Goal: Task Accomplishment & Management: Use online tool/utility

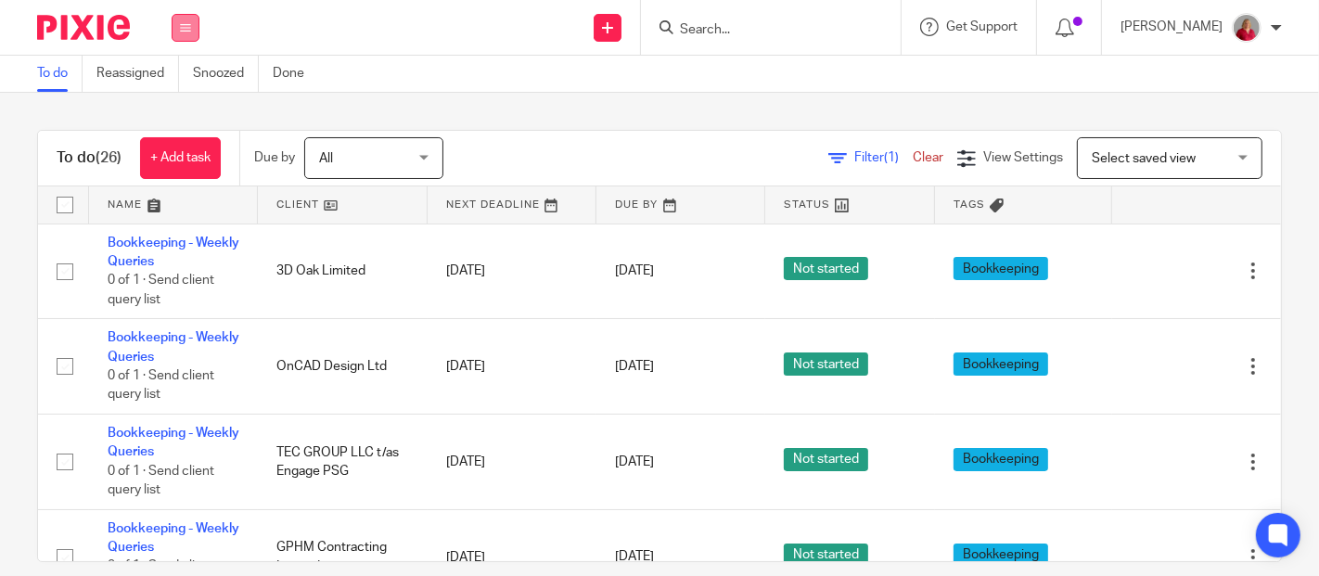
click at [187, 30] on icon at bounding box center [185, 27] width 11 height 11
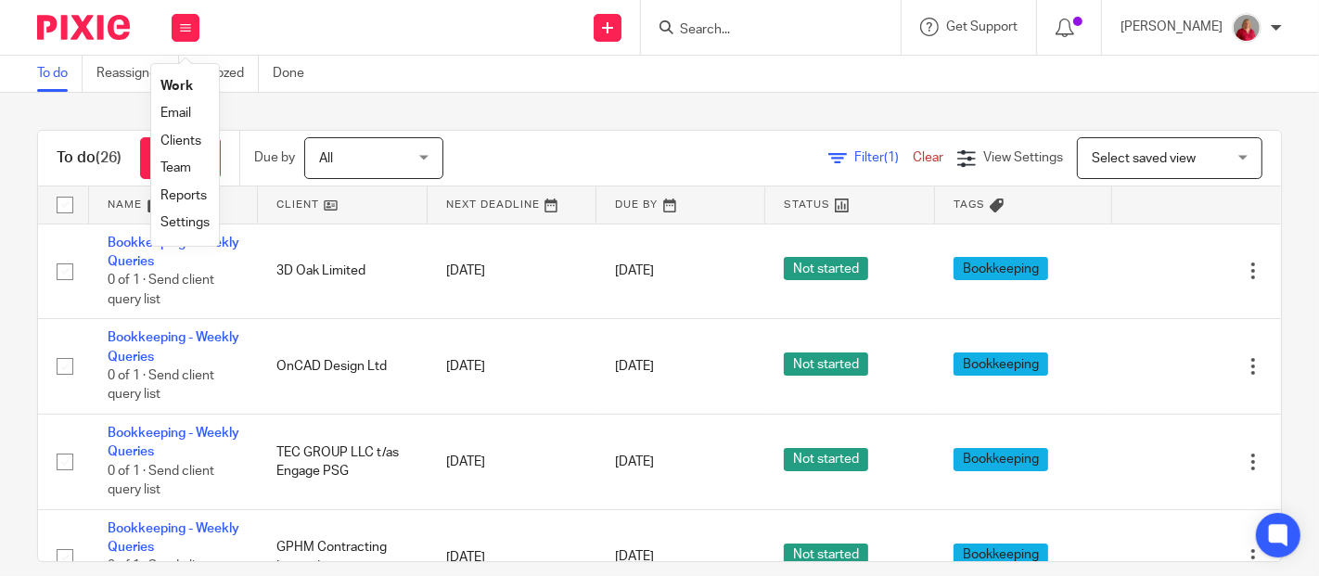
click at [182, 85] on link "Work" at bounding box center [176, 86] width 32 height 13
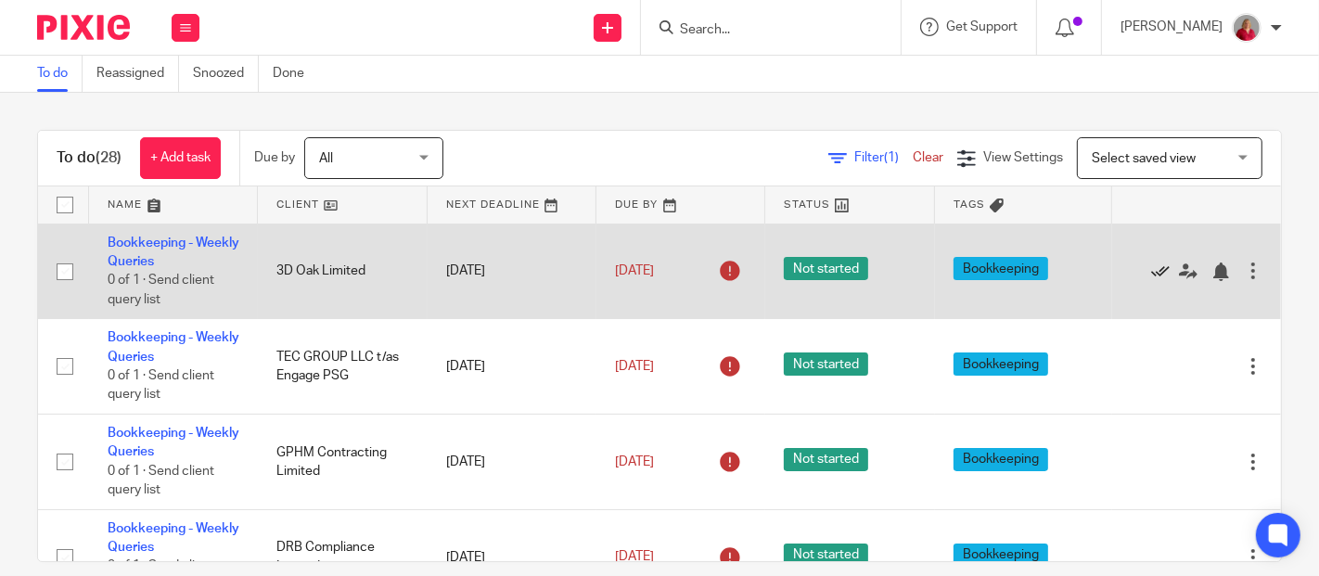
click at [1151, 267] on icon at bounding box center [1160, 272] width 19 height 19
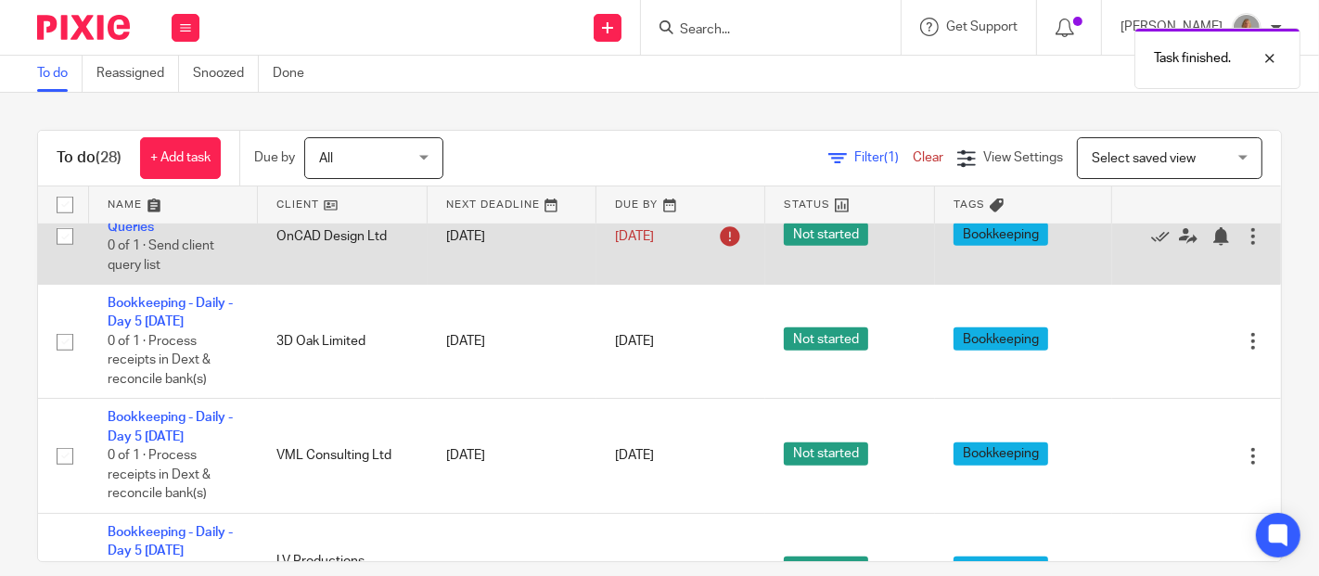
scroll to position [1031, 0]
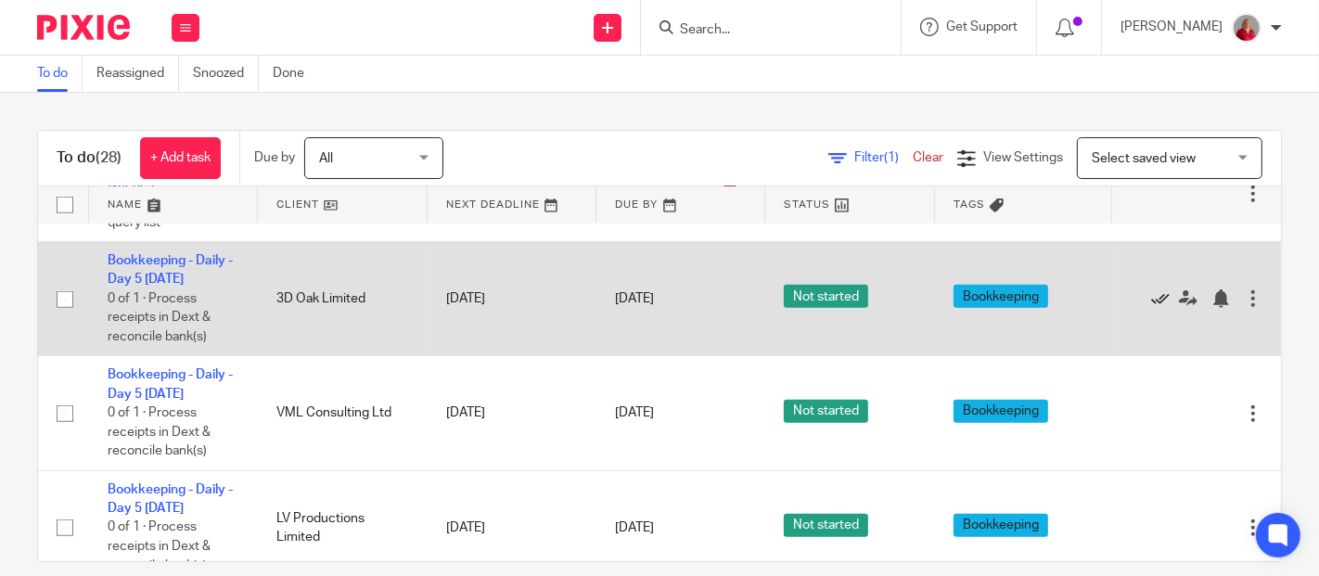
click at [1151, 297] on icon at bounding box center [1160, 298] width 19 height 19
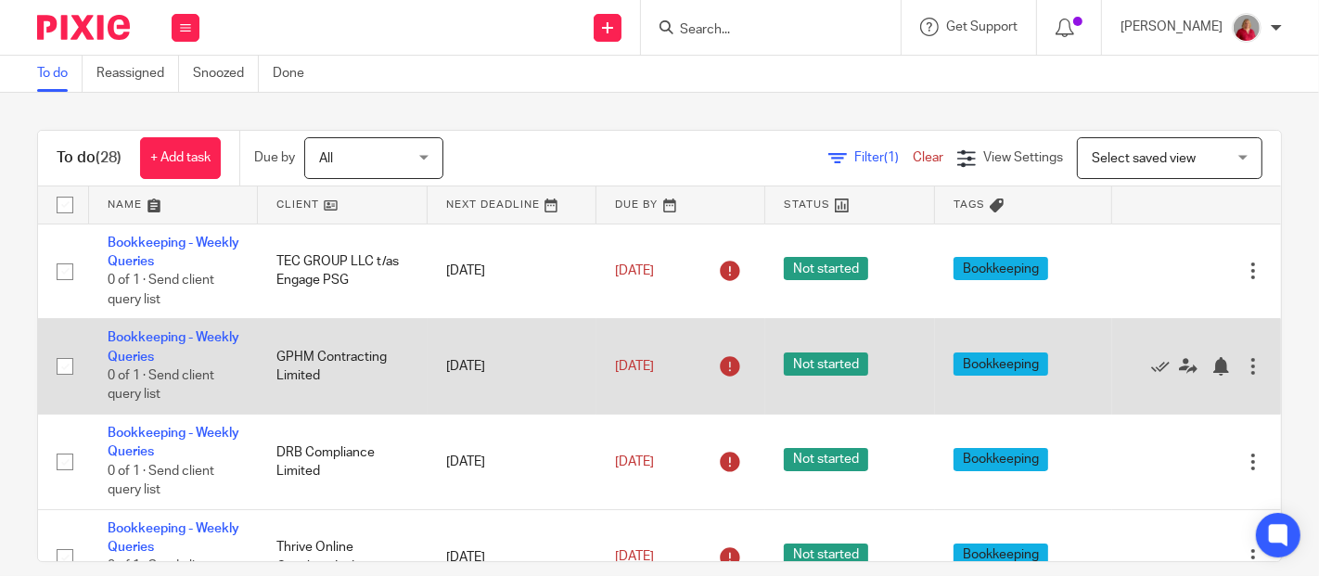
scroll to position [206, 0]
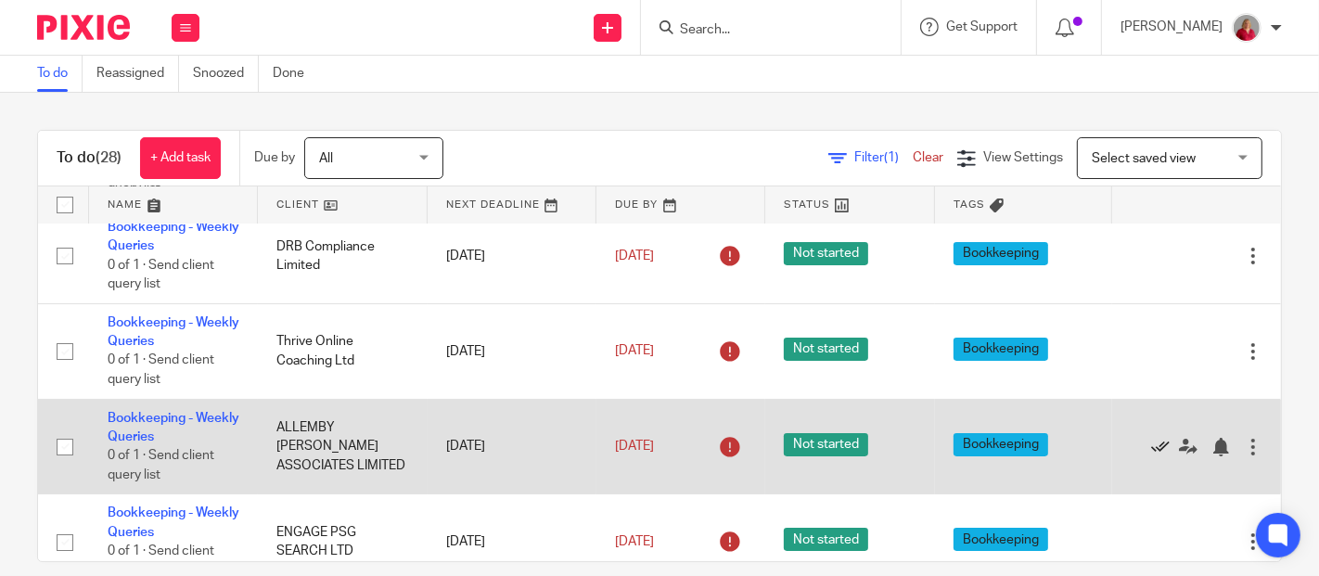
click at [1151, 443] on icon at bounding box center [1160, 447] width 19 height 19
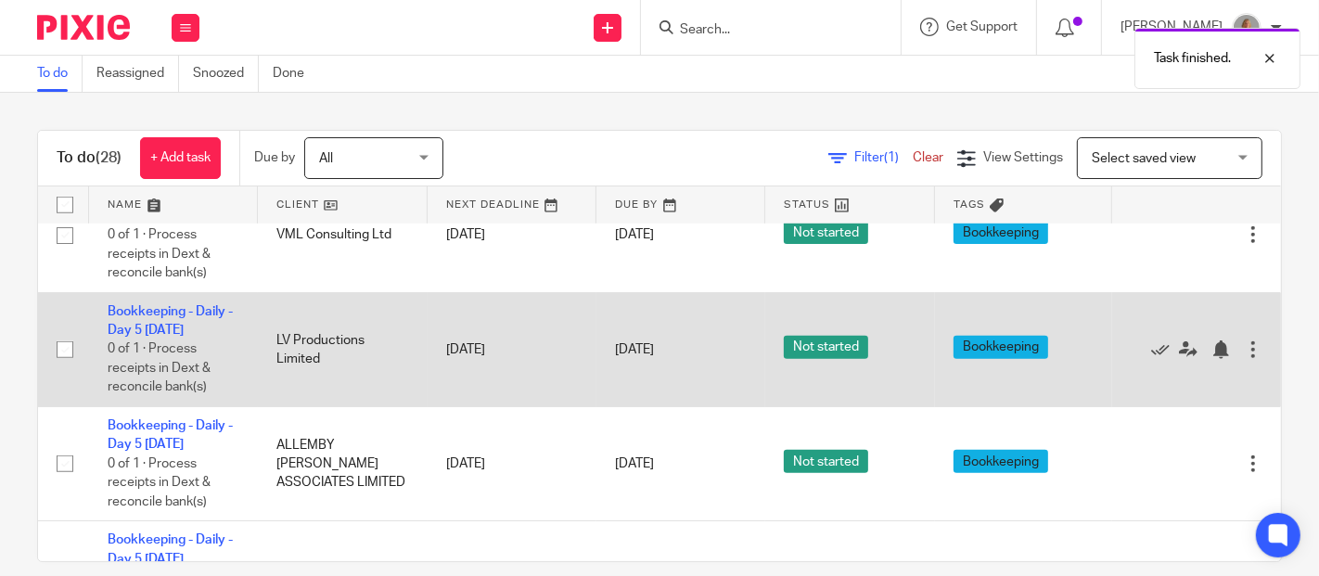
scroll to position [1031, 0]
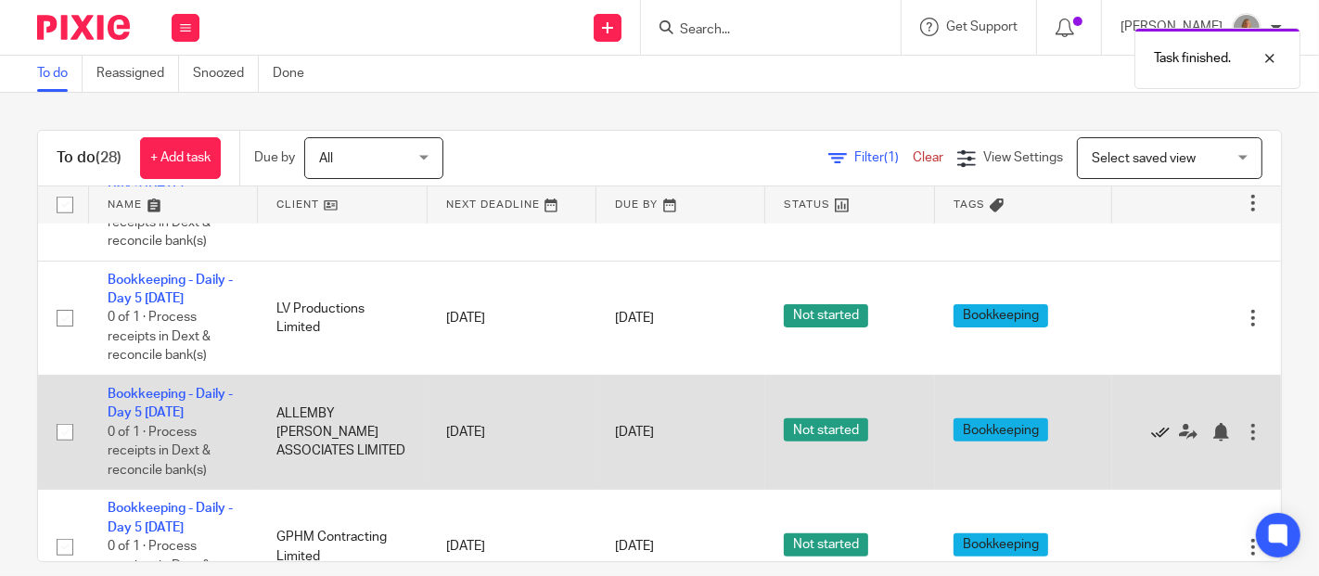
click at [1151, 429] on icon at bounding box center [1160, 432] width 19 height 19
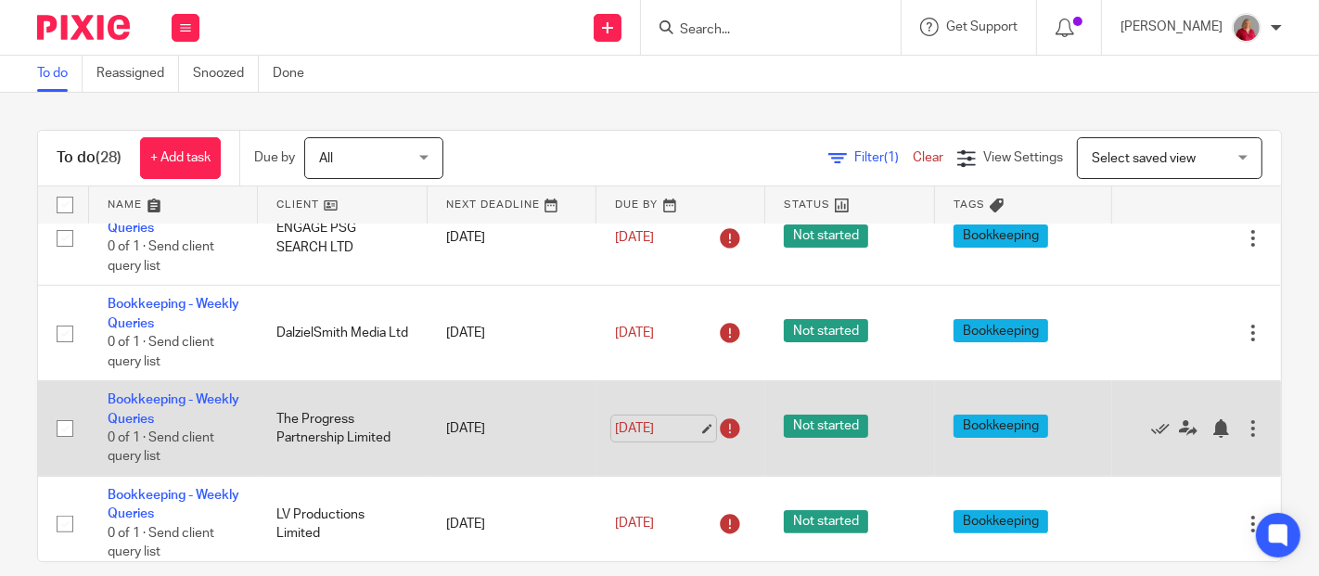
scroll to position [309, 0]
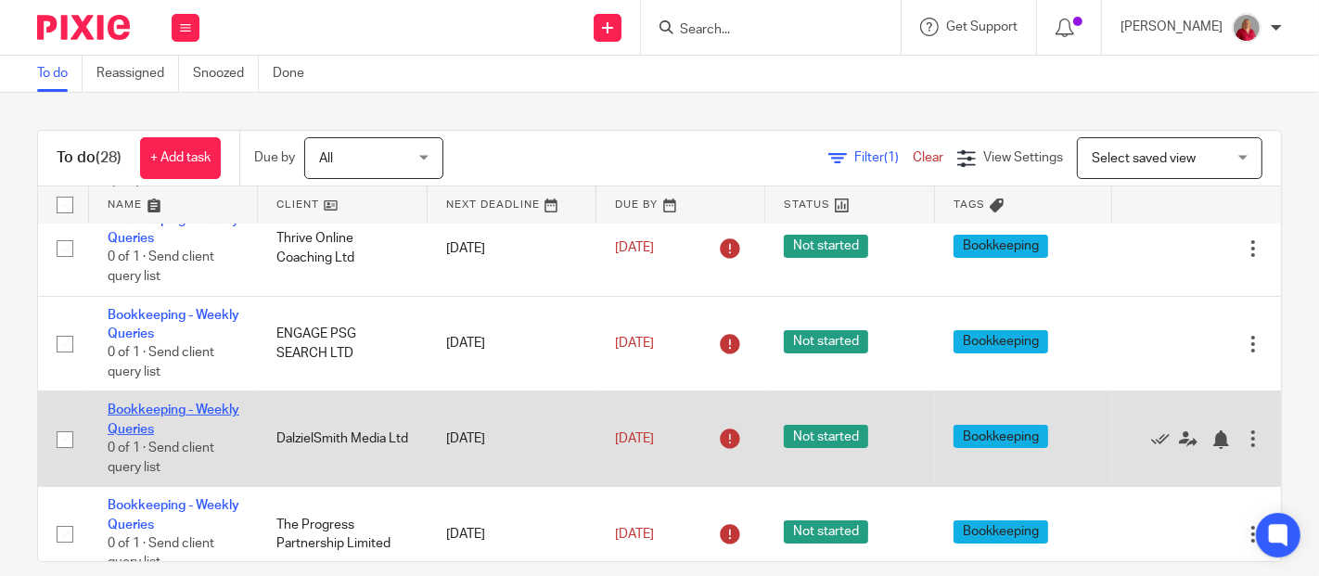
click at [153, 423] on link "Bookkeeping - Weekly Queries" at bounding box center [174, 420] width 132 height 32
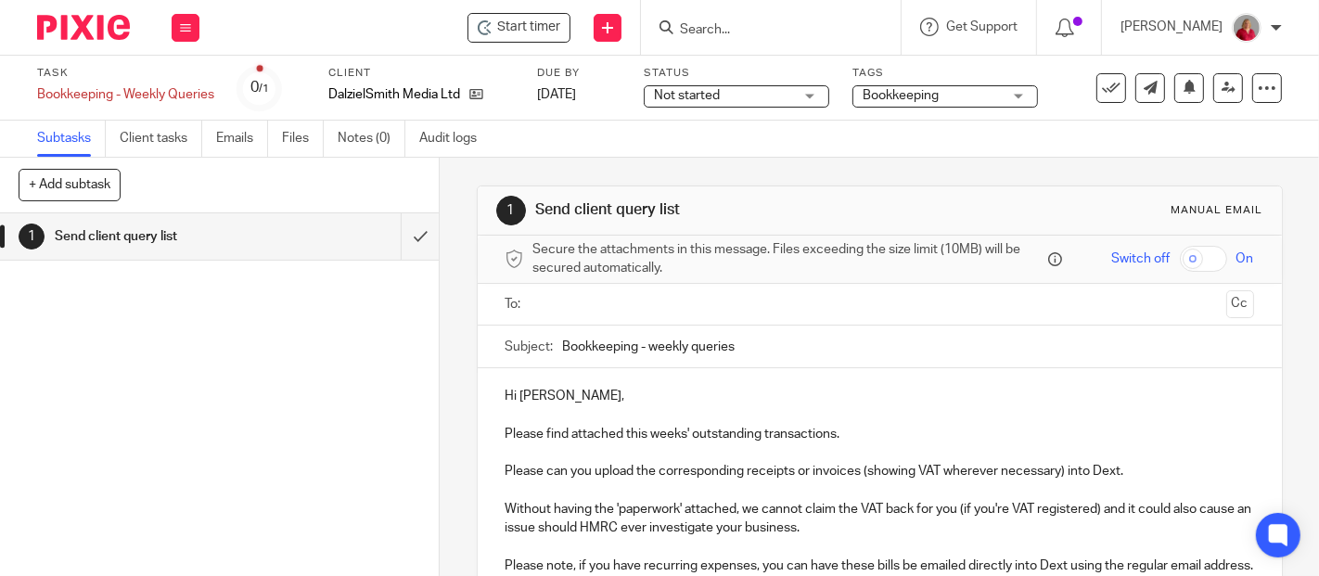
click at [687, 300] on input "text" at bounding box center [879, 304] width 679 height 21
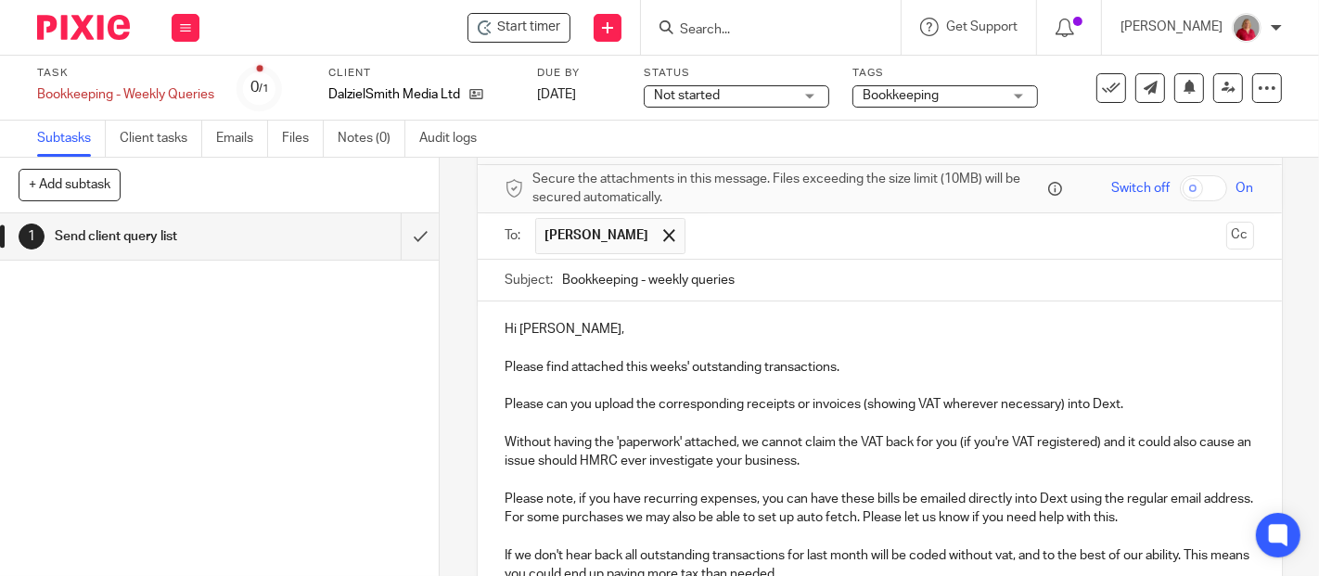
scroll to position [206, 0]
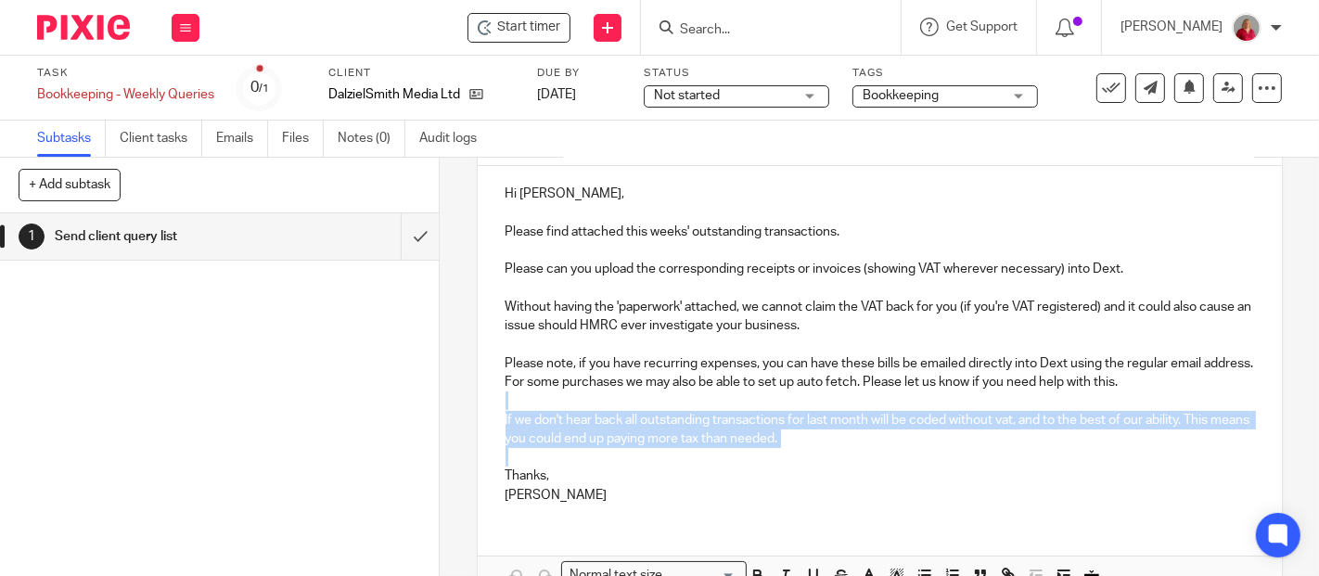
drag, startPoint x: 520, startPoint y: 393, endPoint x: 890, endPoint y: 451, distance: 374.6
click at [890, 451] on div "Hi Henry, Please find attached this weeks' outstanding transactions. Please can…" at bounding box center [880, 342] width 804 height 353
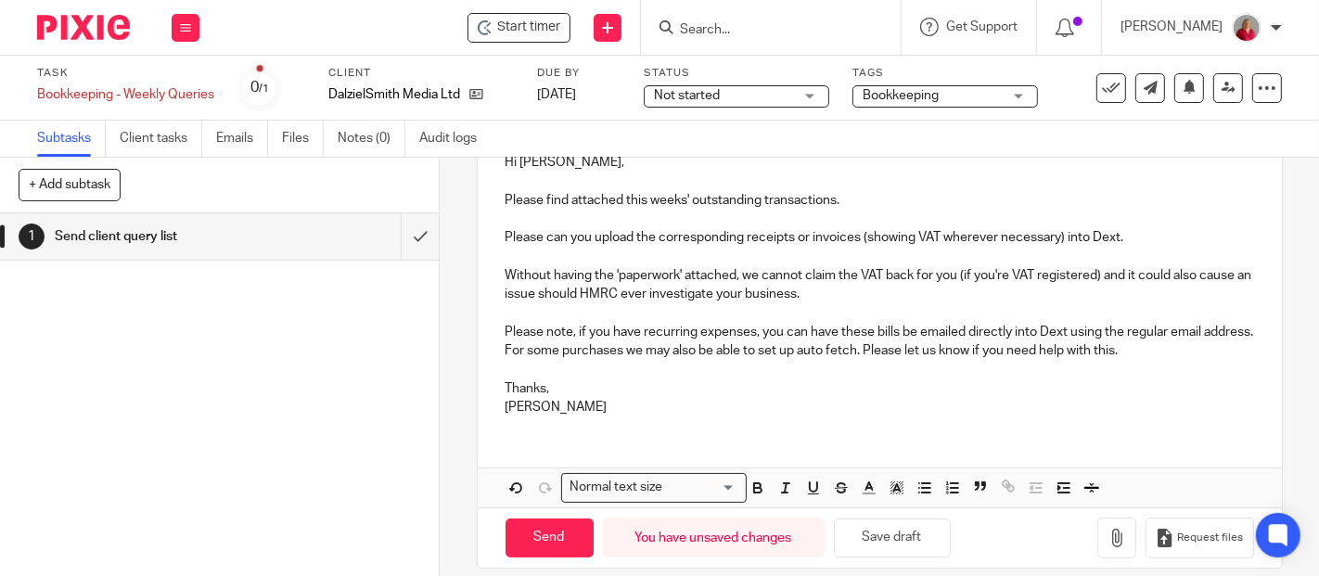
scroll to position [254, 0]
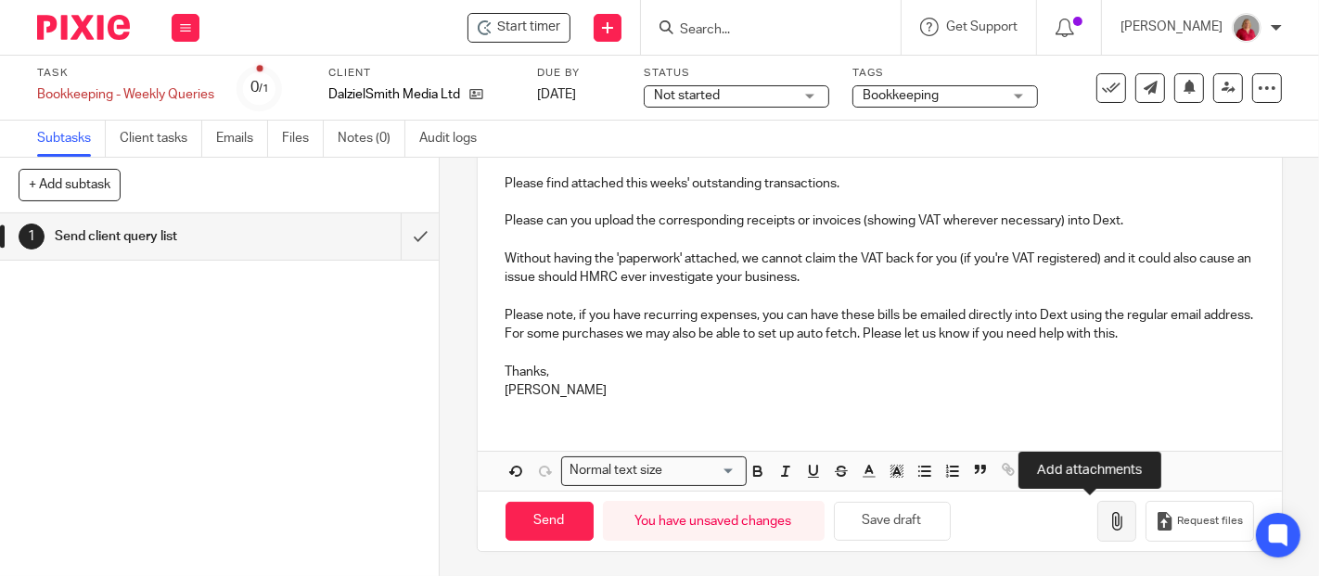
click at [1108, 523] on icon "button" at bounding box center [1117, 521] width 19 height 19
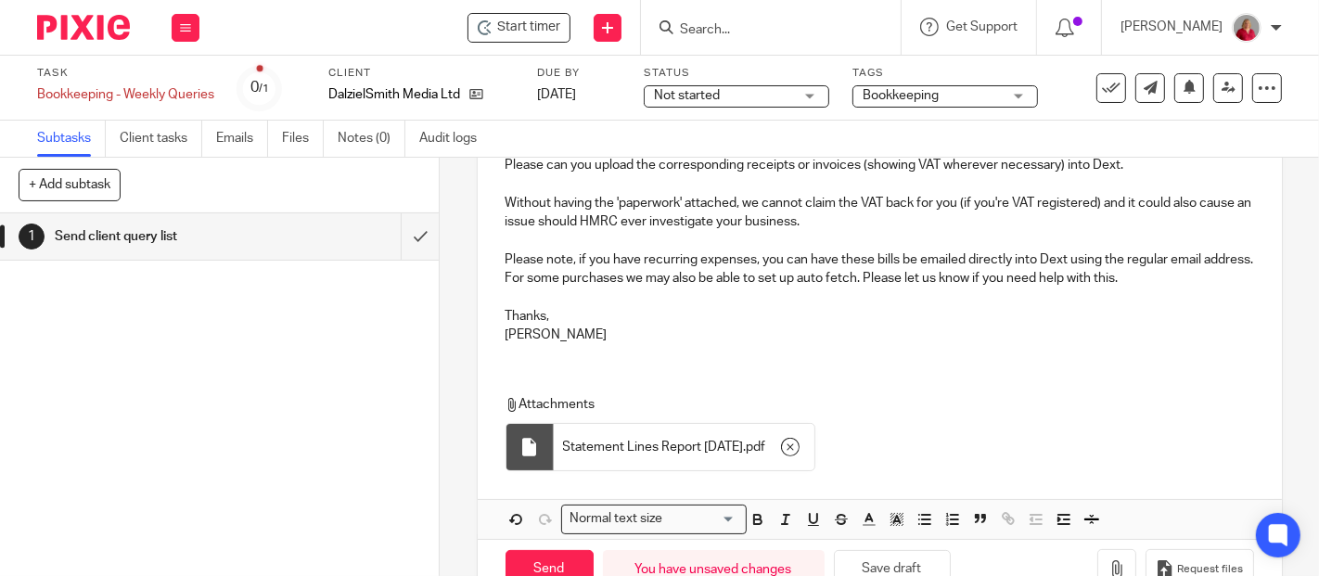
scroll to position [357, 0]
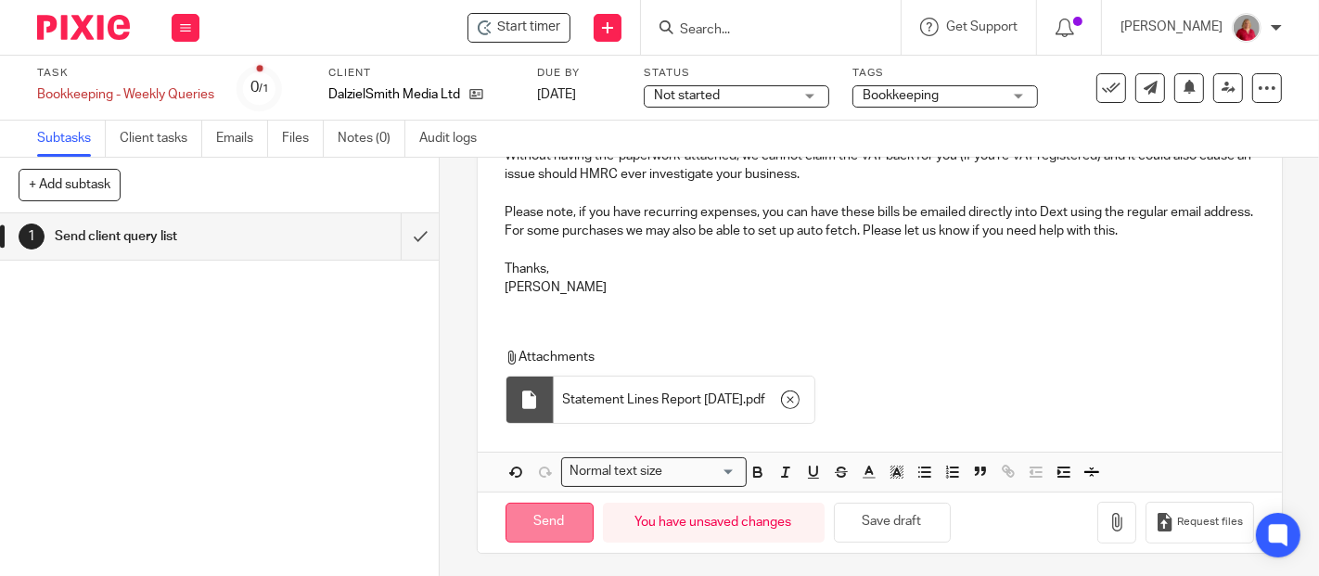
click at [567, 510] on input "Send" at bounding box center [550, 523] width 88 height 40
type input "Sent"
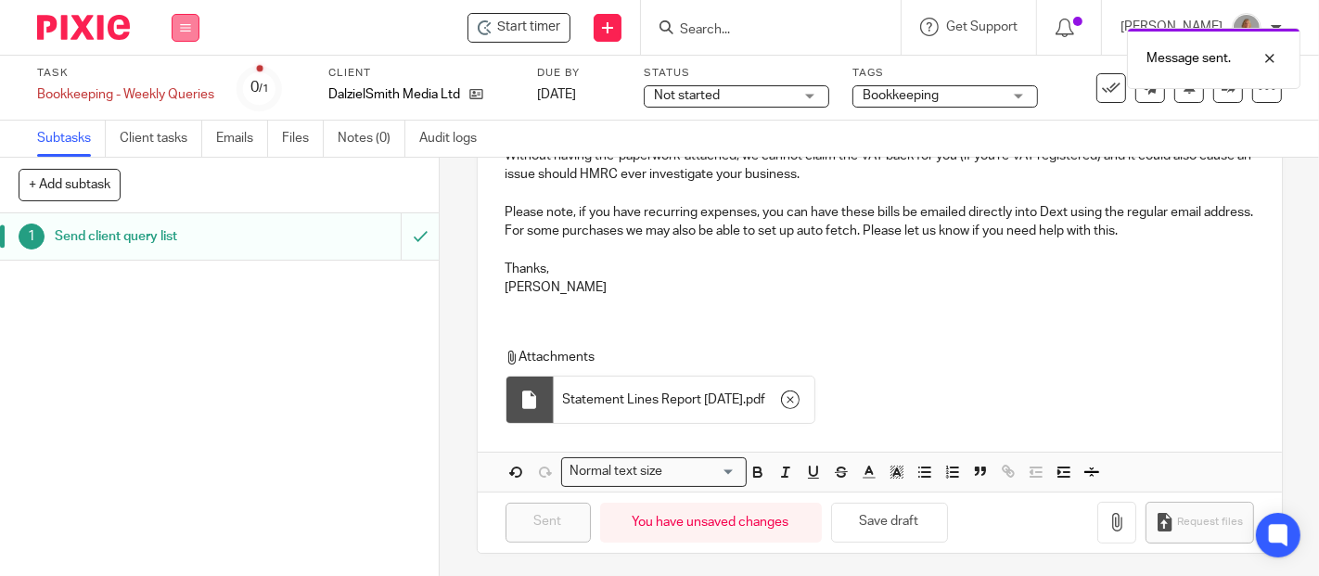
click at [191, 27] on button at bounding box center [186, 28] width 28 height 28
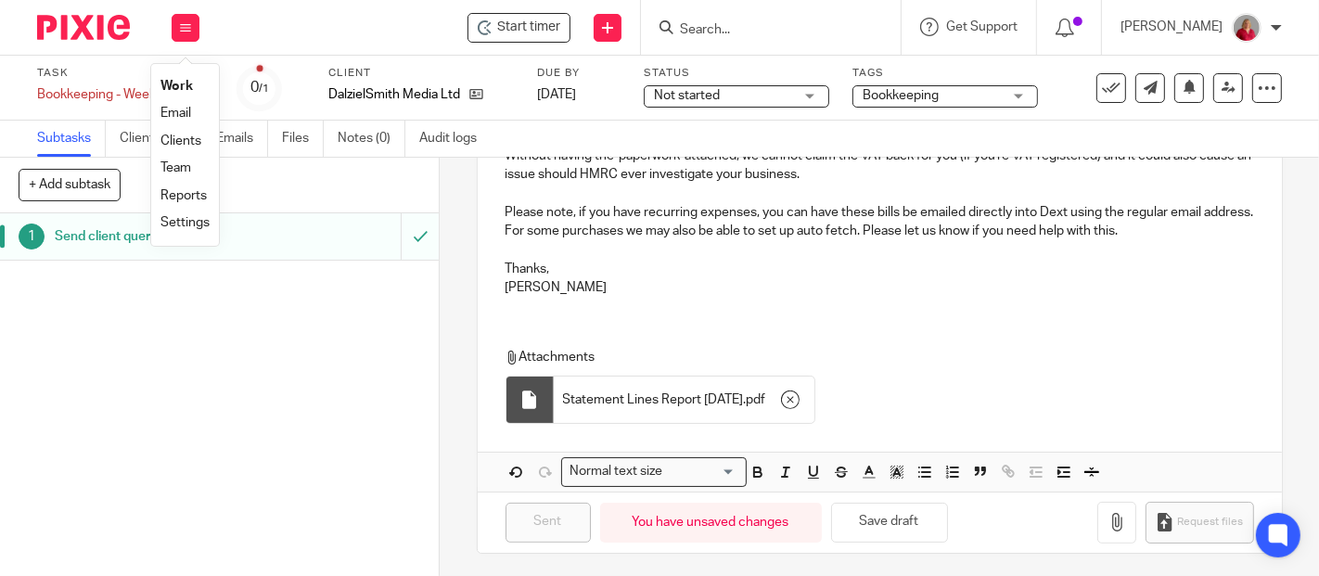
click at [182, 82] on link "Work" at bounding box center [176, 86] width 32 height 13
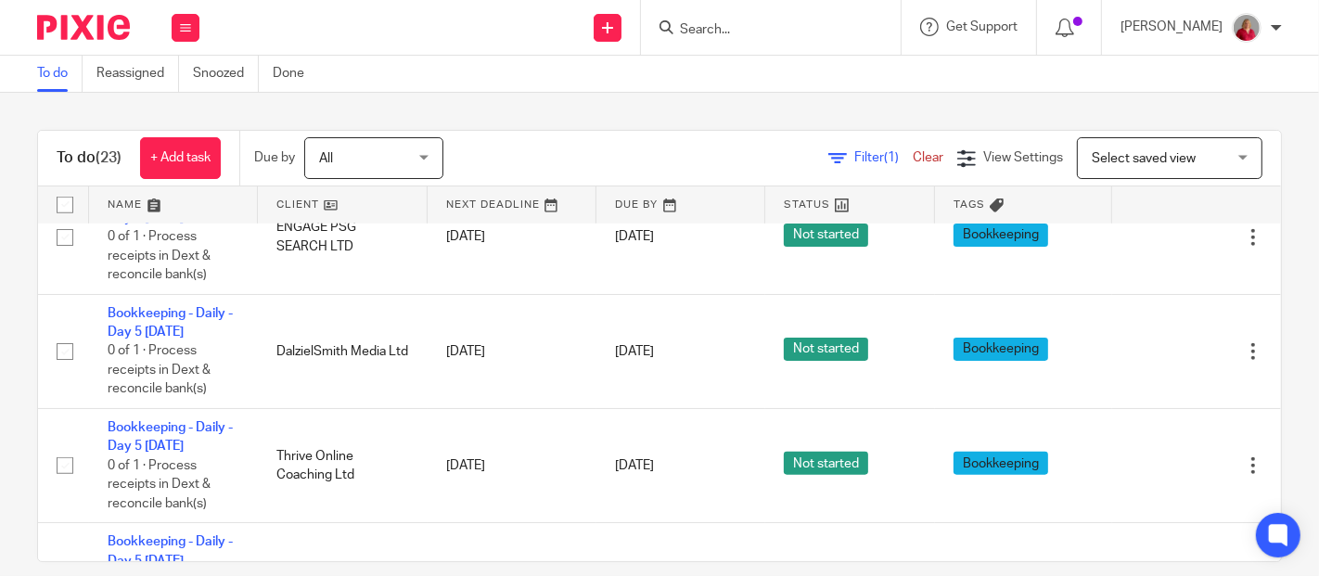
scroll to position [1443, 0]
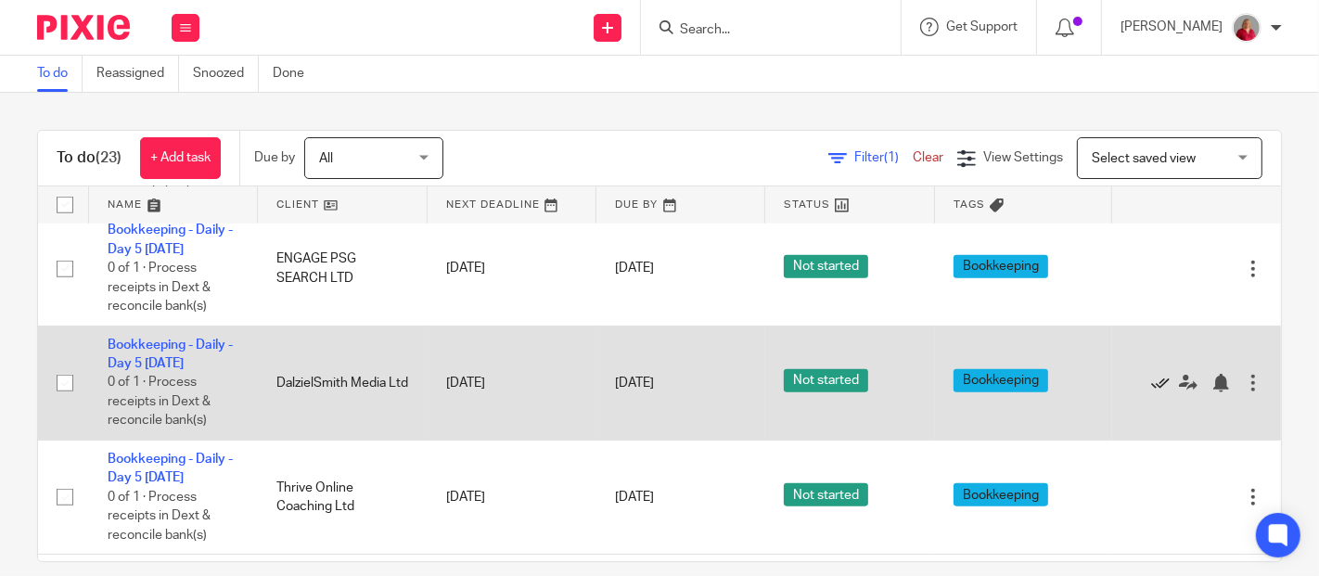
click at [1151, 380] on icon at bounding box center [1160, 383] width 19 height 19
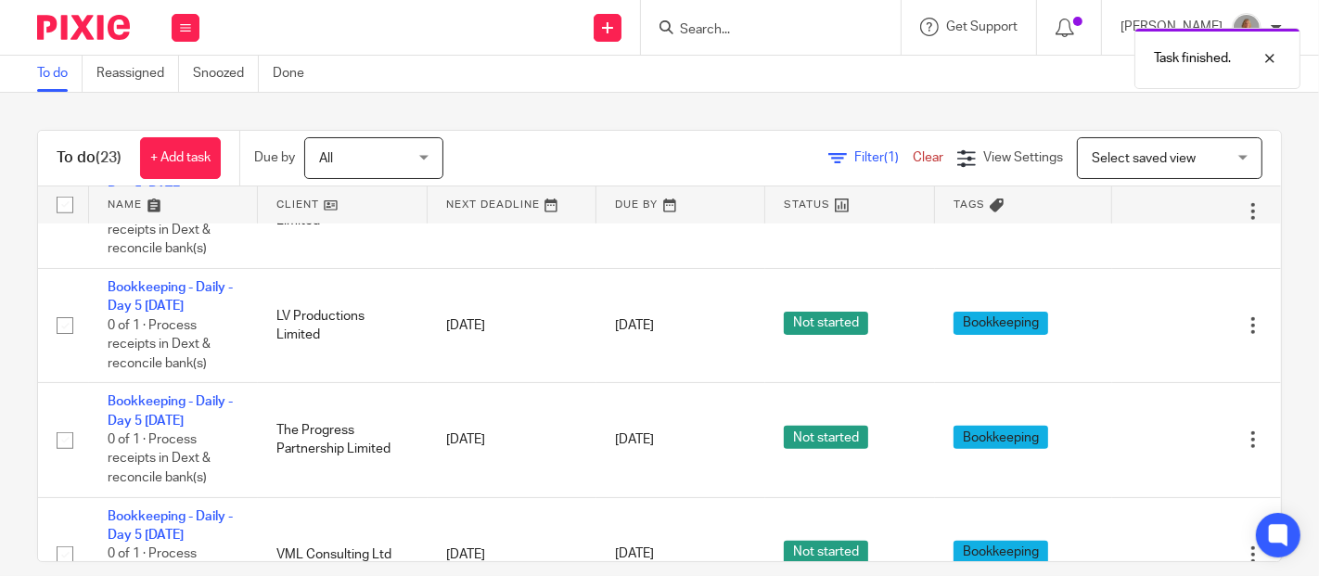
scroll to position [721, 0]
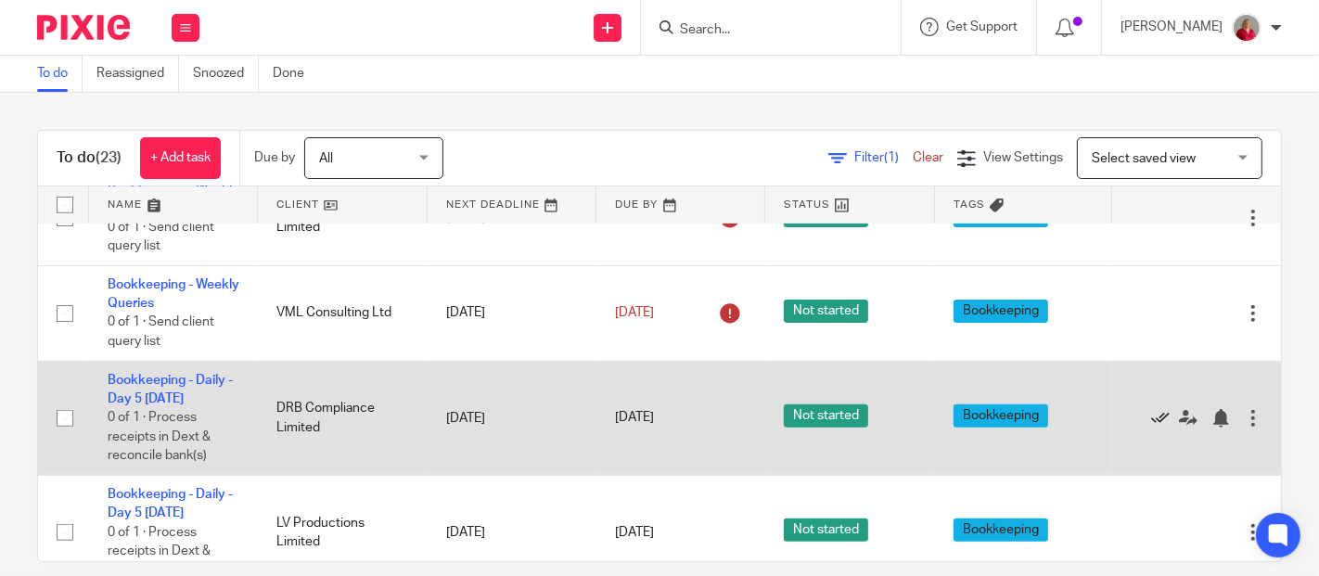
click at [1151, 419] on icon at bounding box center [1160, 418] width 19 height 19
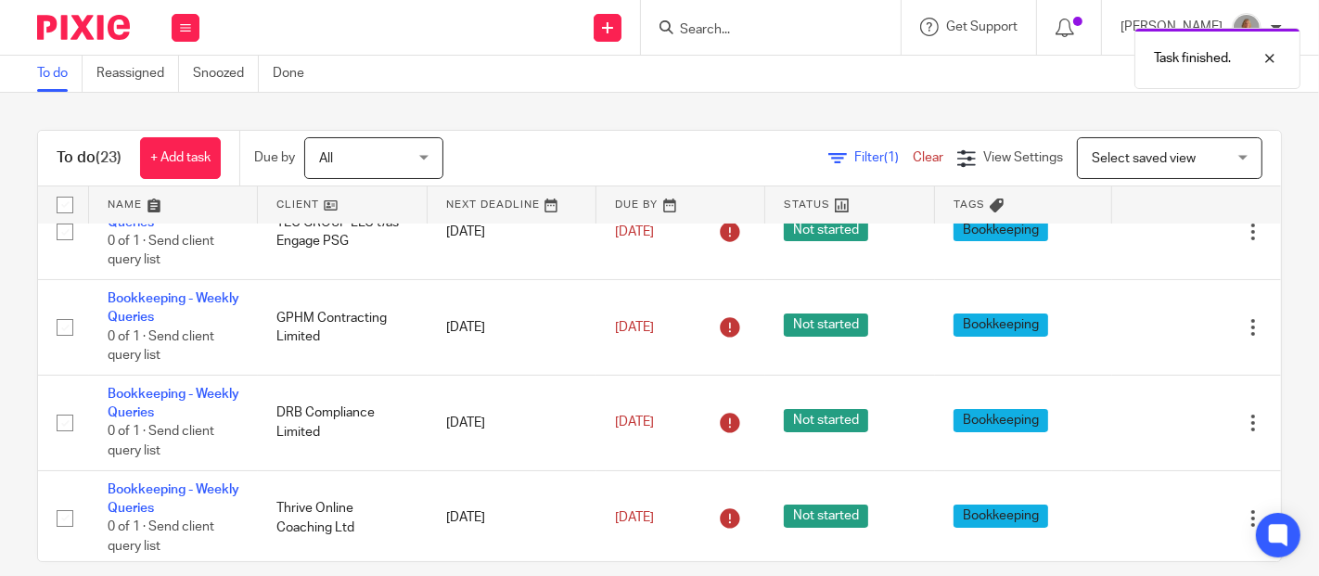
scroll to position [103, 0]
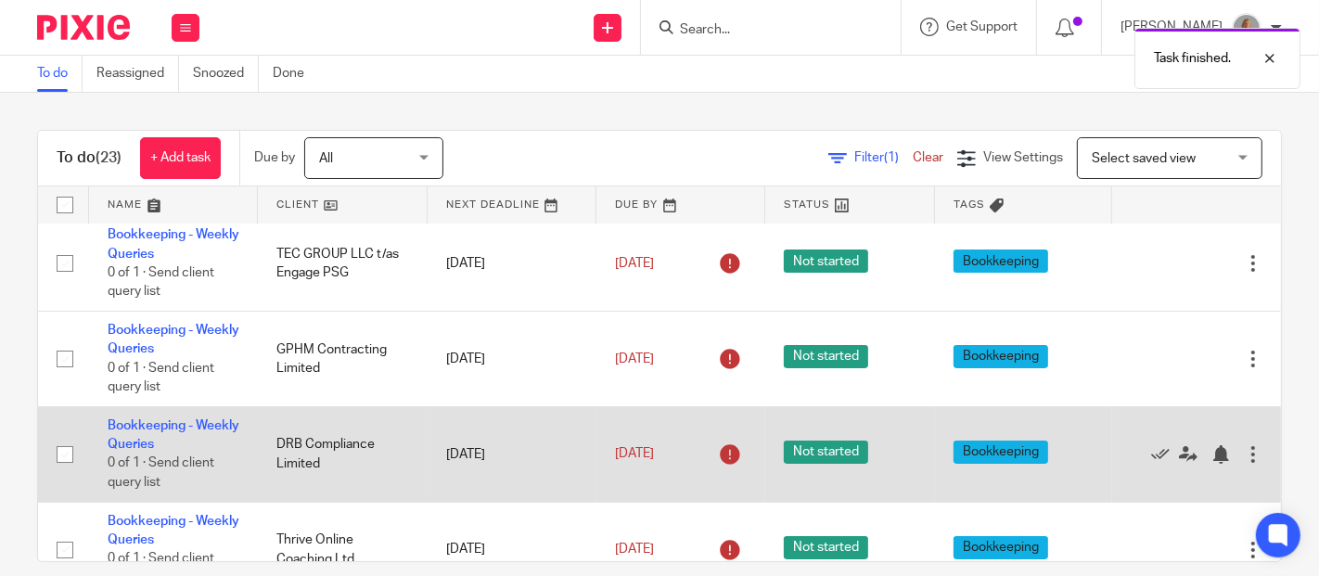
click at [156, 433] on td "Bookkeeping - Weekly Queries 0 of 1 · Send client query list" at bounding box center [173, 454] width 169 height 96
click at [169, 424] on link "Bookkeeping - Weekly Queries" at bounding box center [174, 435] width 132 height 32
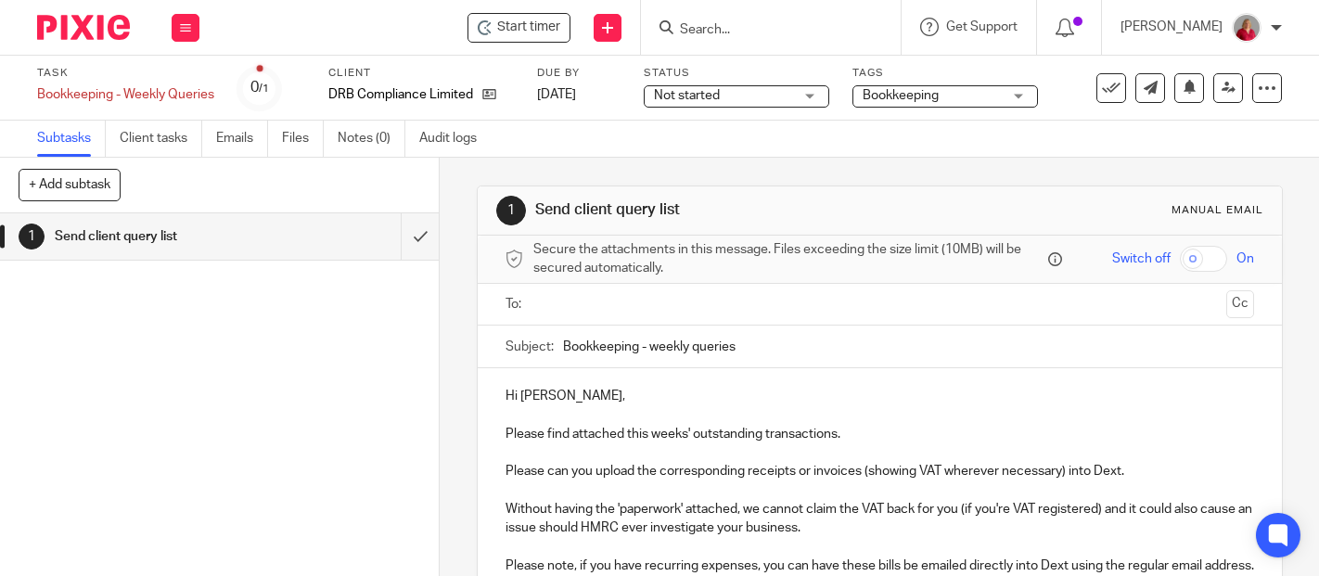
click at [549, 306] on input "text" at bounding box center [879, 304] width 679 height 21
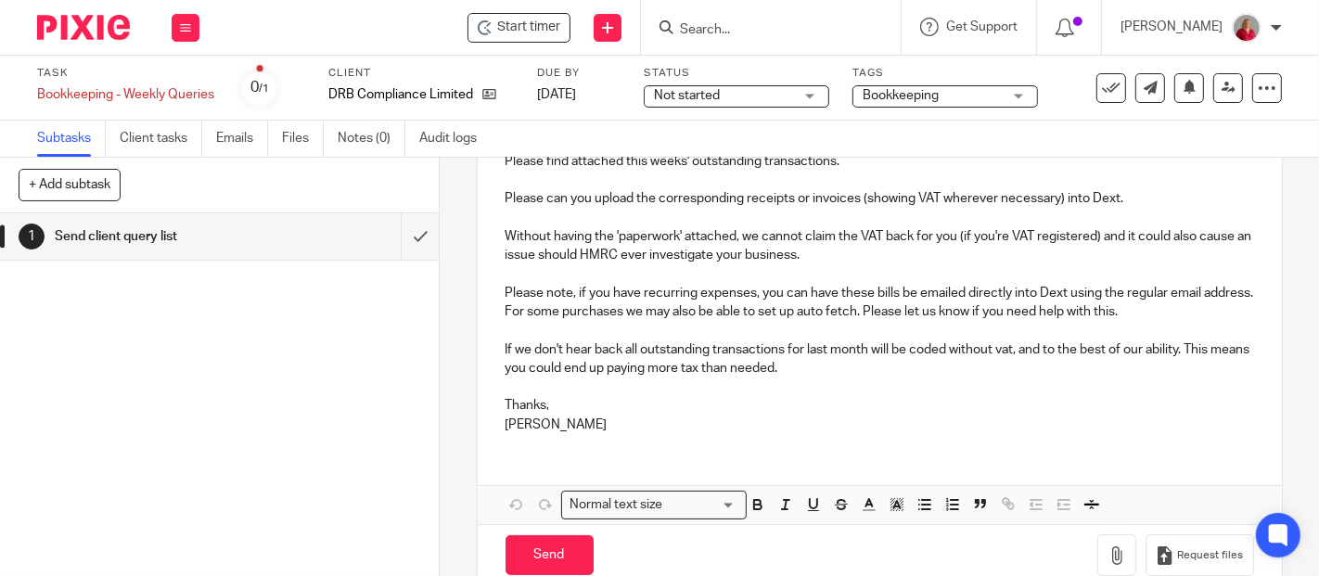
scroll to position [309, 0]
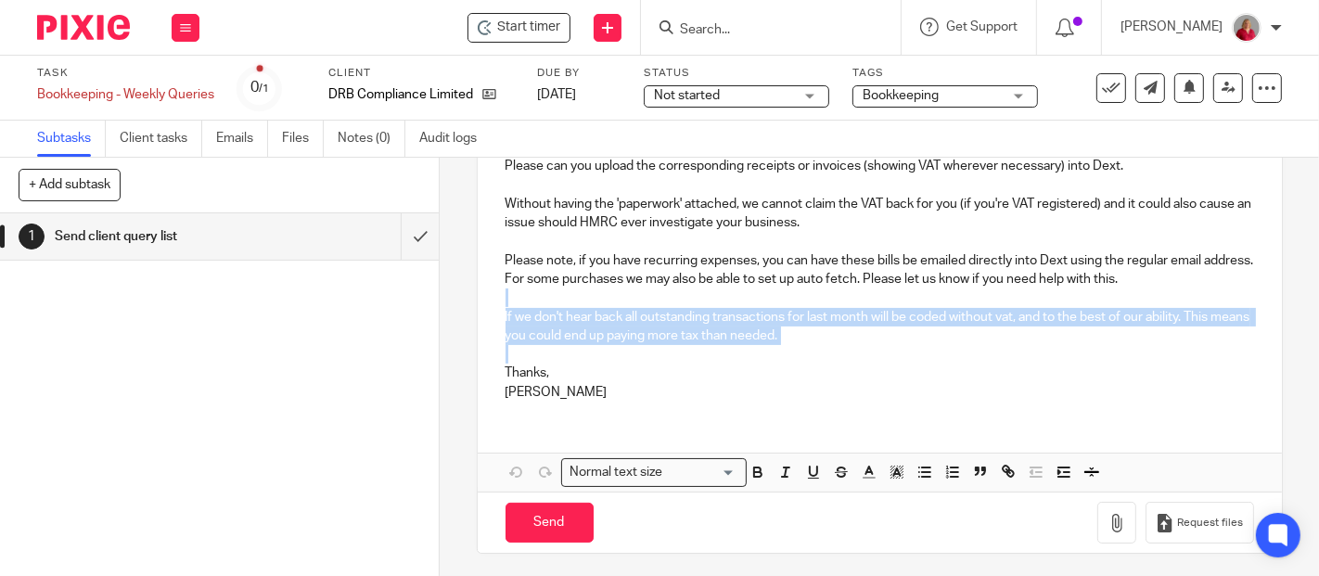
drag, startPoint x: 511, startPoint y: 295, endPoint x: 794, endPoint y: 353, distance: 288.9
click at [794, 353] on div "Hi [PERSON_NAME], Please find attached this weeks' outstanding transactions. Pl…" at bounding box center [880, 239] width 804 height 353
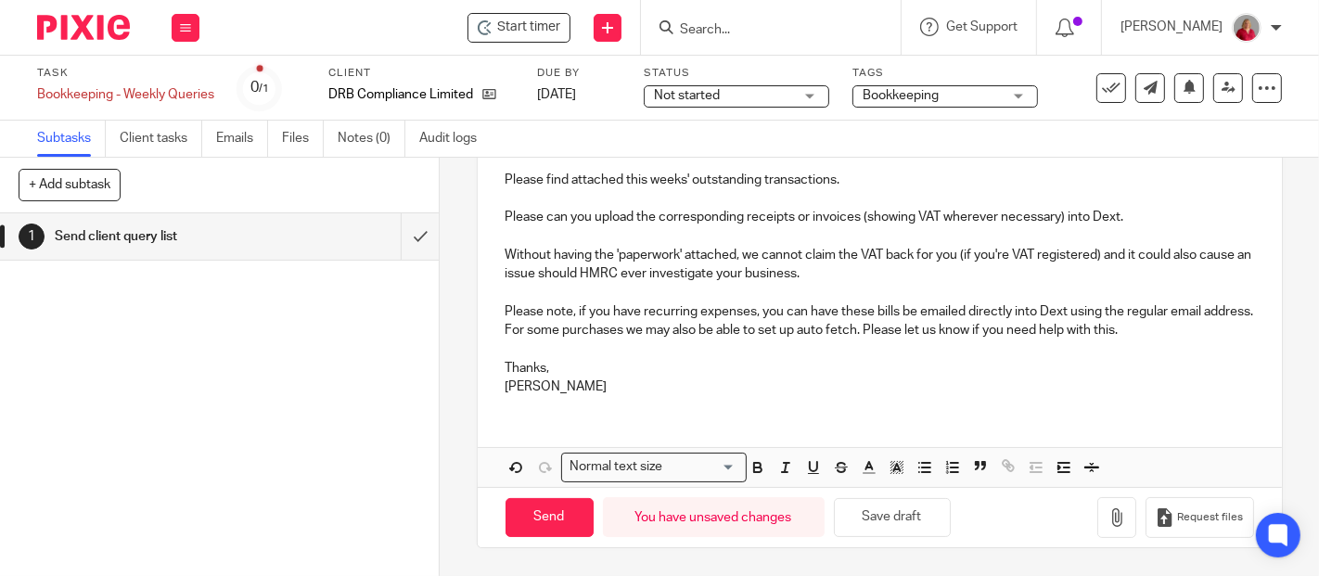
scroll to position [254, 0]
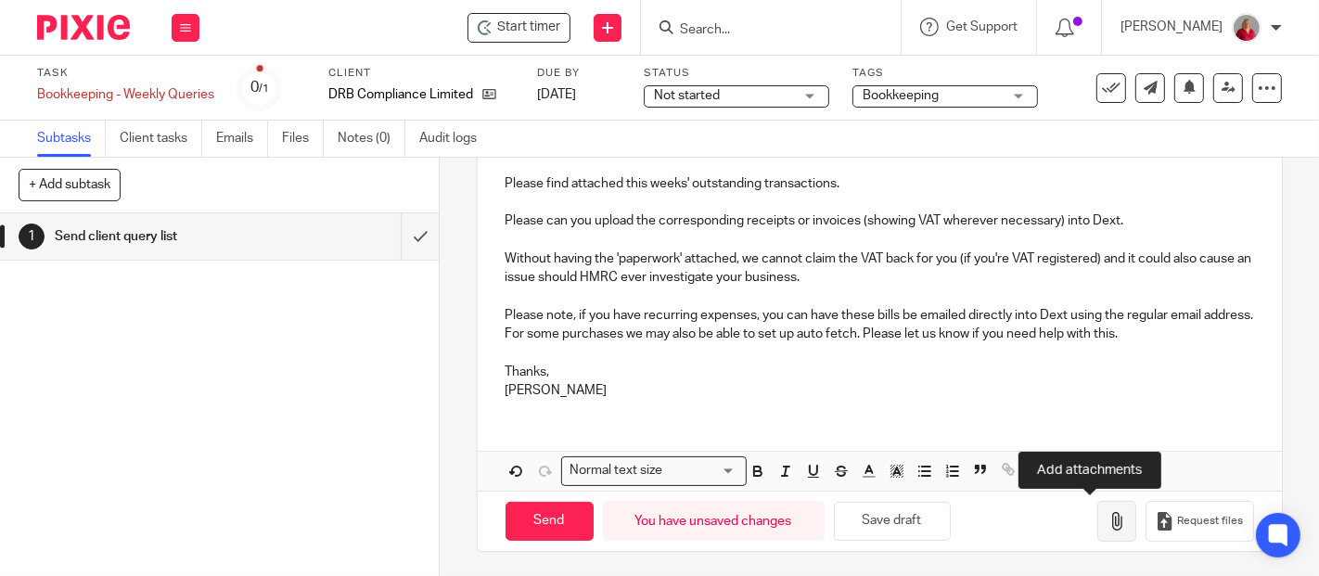
click at [1108, 526] on icon "button" at bounding box center [1117, 521] width 19 height 19
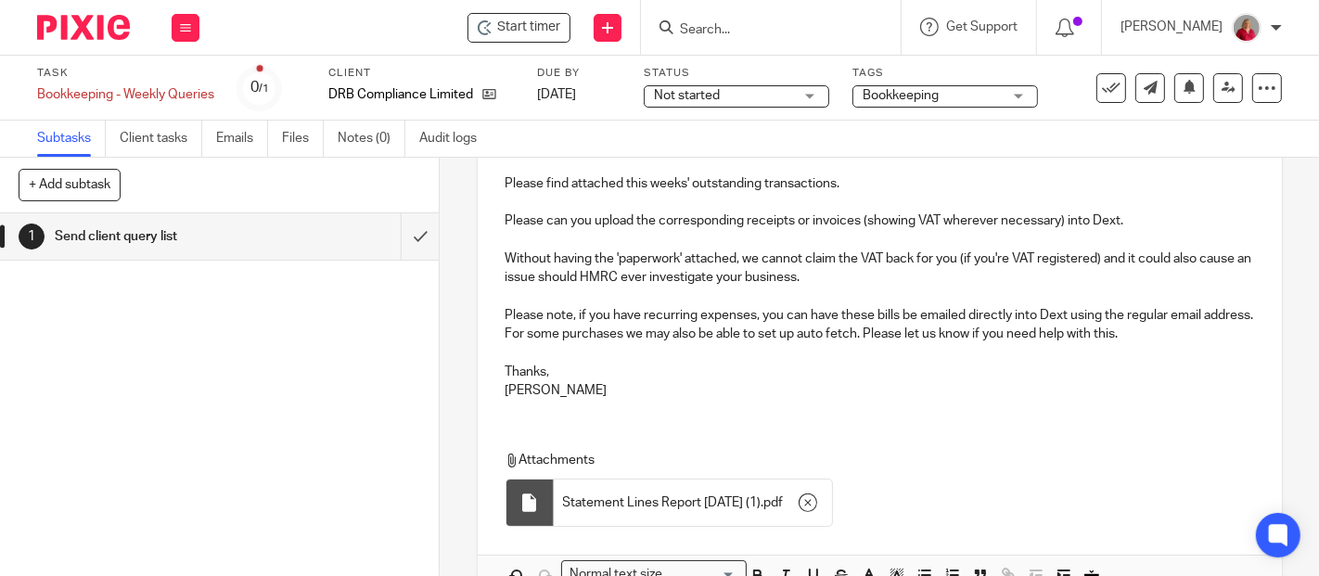
scroll to position [357, 0]
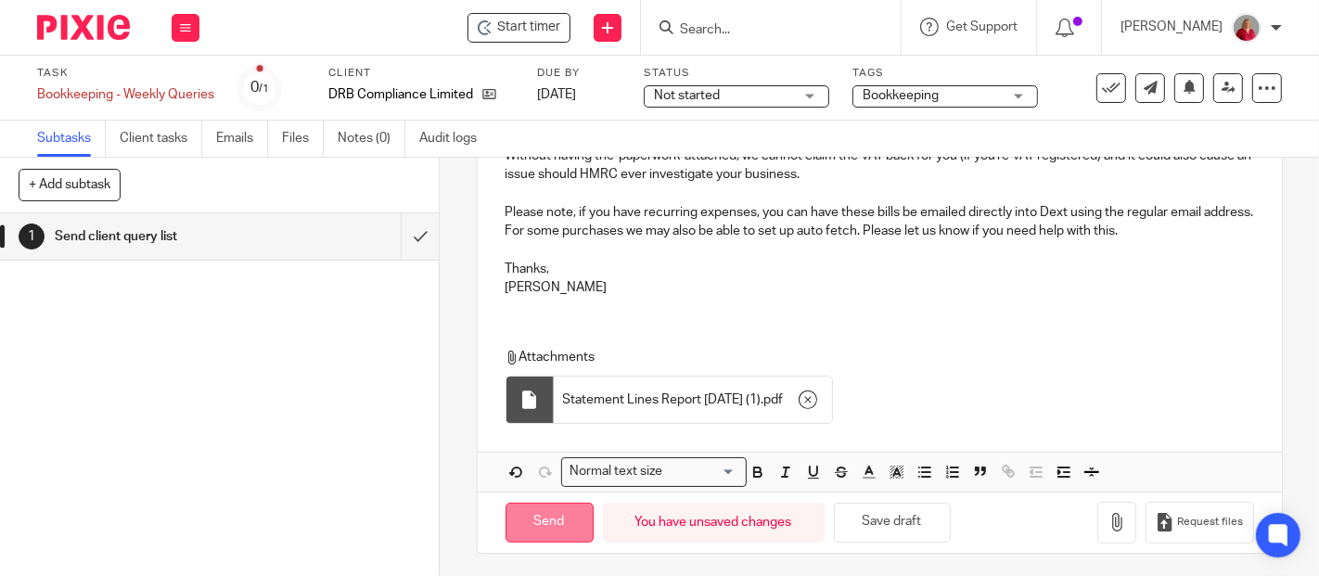
click at [519, 517] on input "Send" at bounding box center [550, 523] width 88 height 40
type input "Sent"
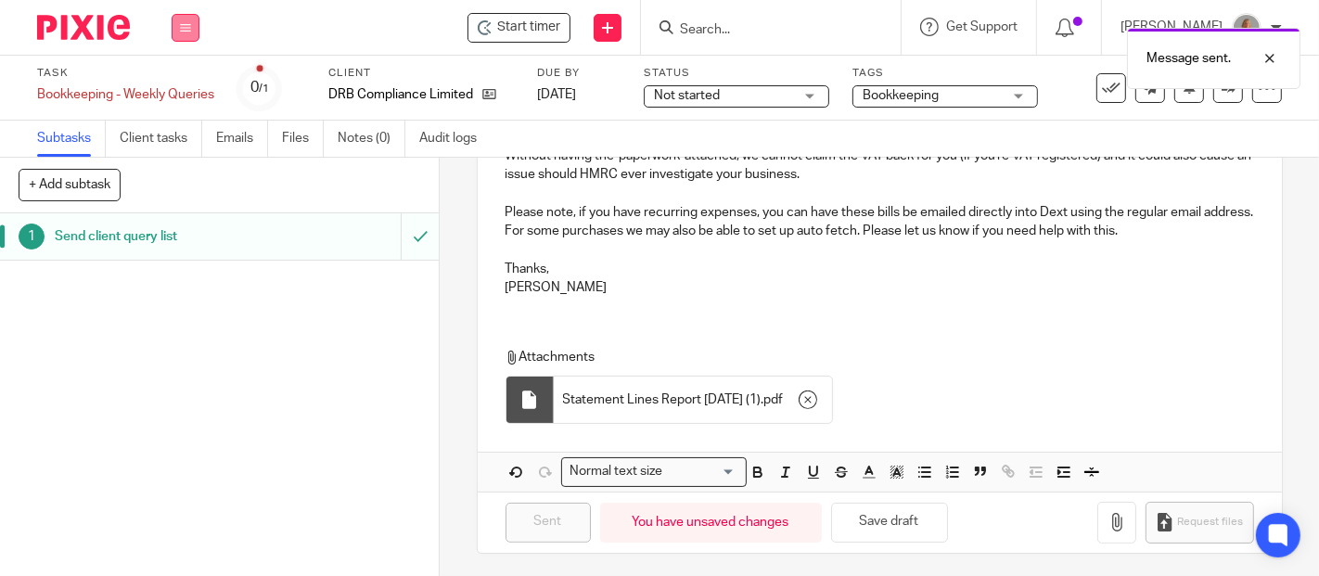
click at [193, 30] on button at bounding box center [186, 28] width 28 height 28
click at [184, 90] on link "Work" at bounding box center [176, 86] width 32 height 13
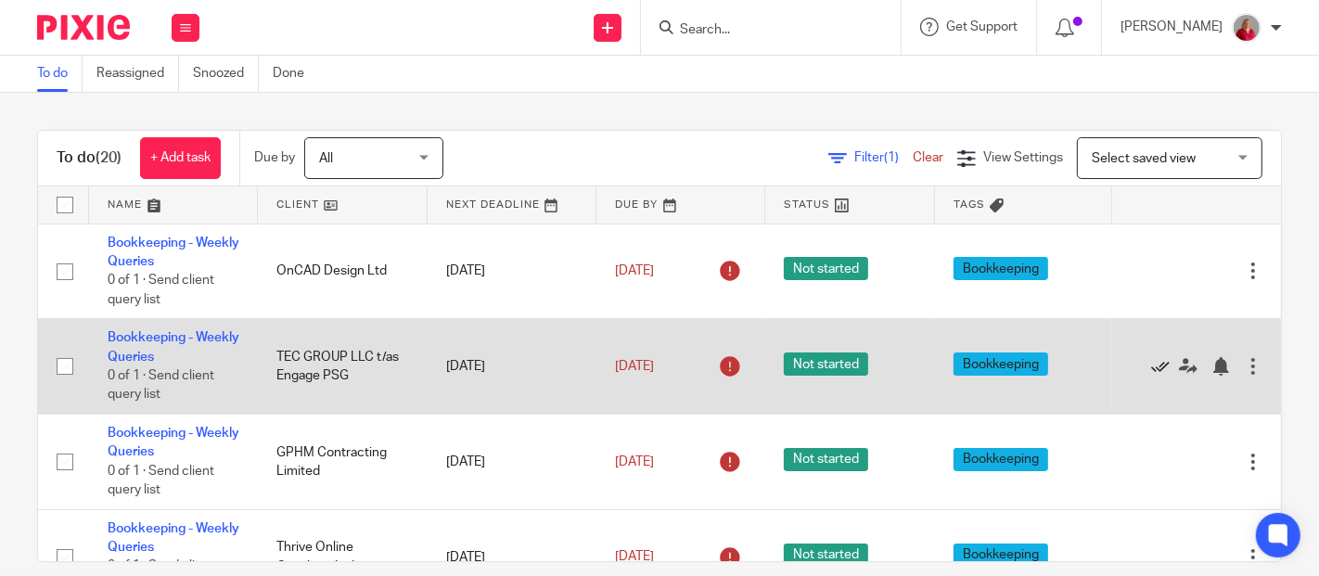
click at [1151, 368] on icon at bounding box center [1160, 366] width 19 height 19
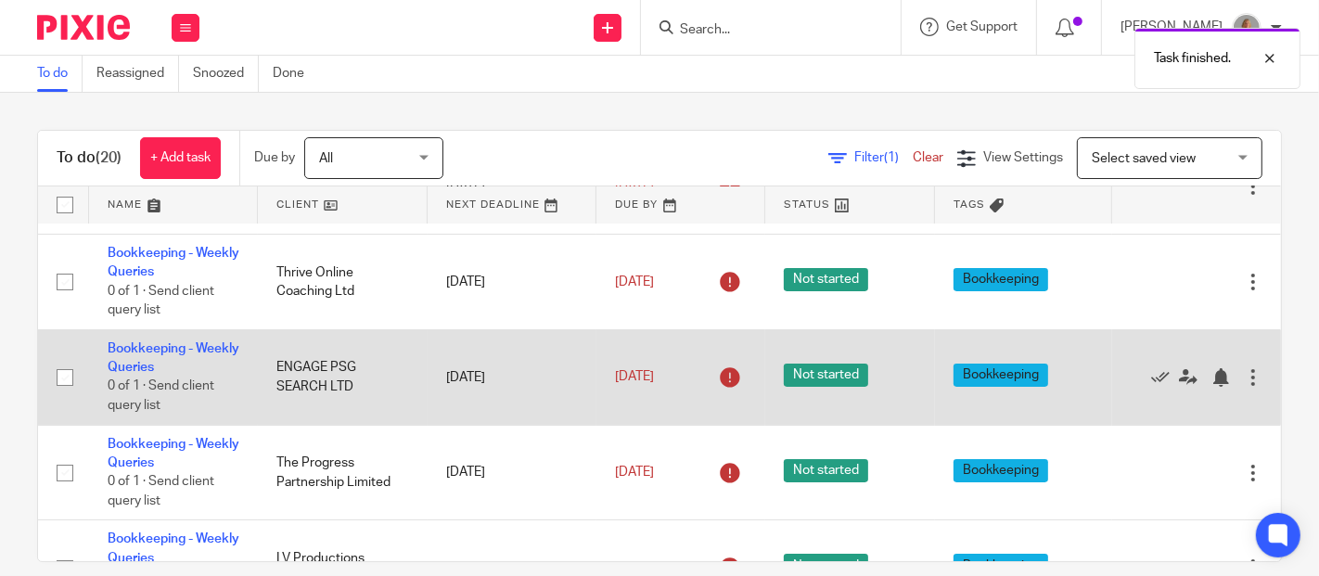
scroll to position [206, 0]
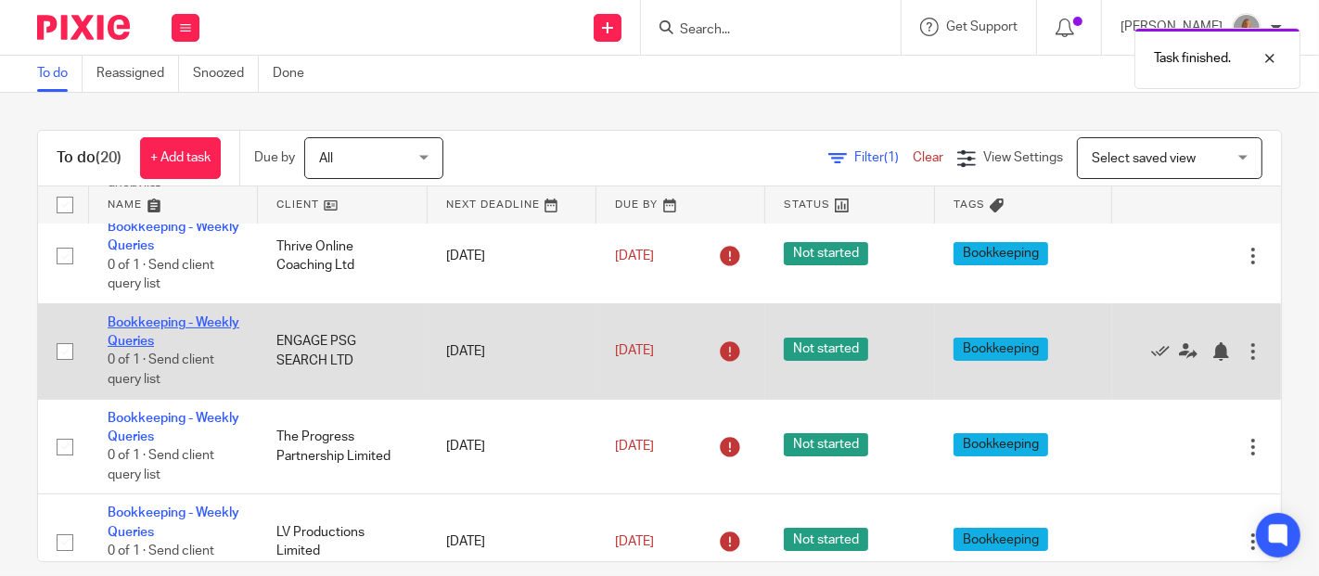
click at [179, 341] on link "Bookkeeping - Weekly Queries" at bounding box center [174, 332] width 132 height 32
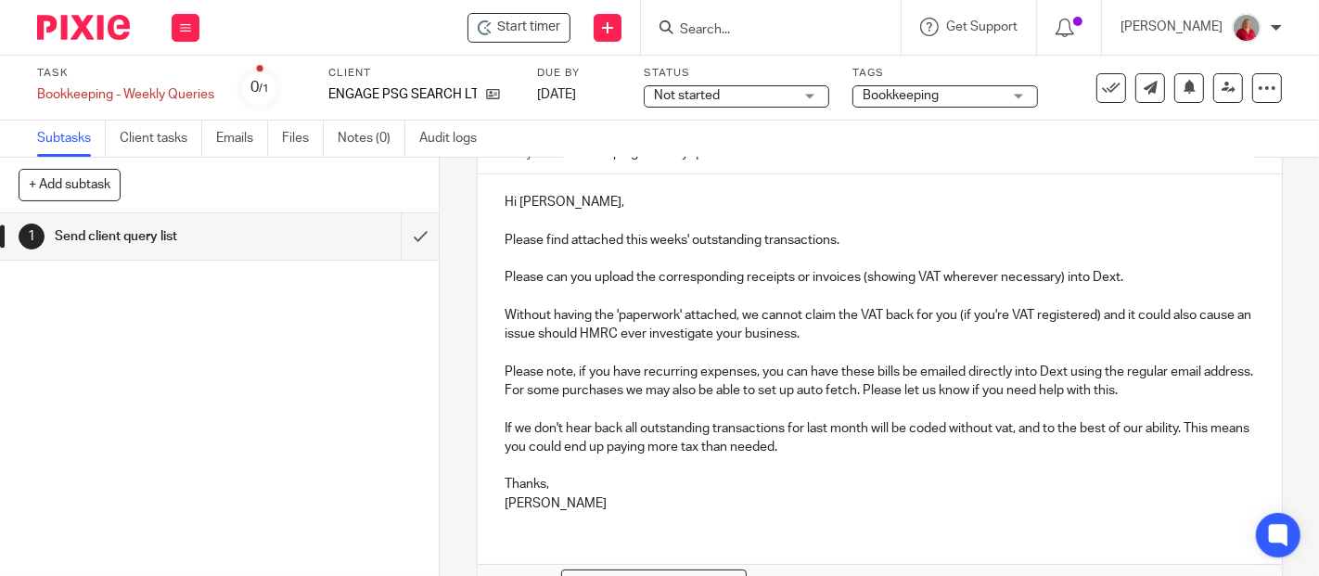
scroll to position [206, 0]
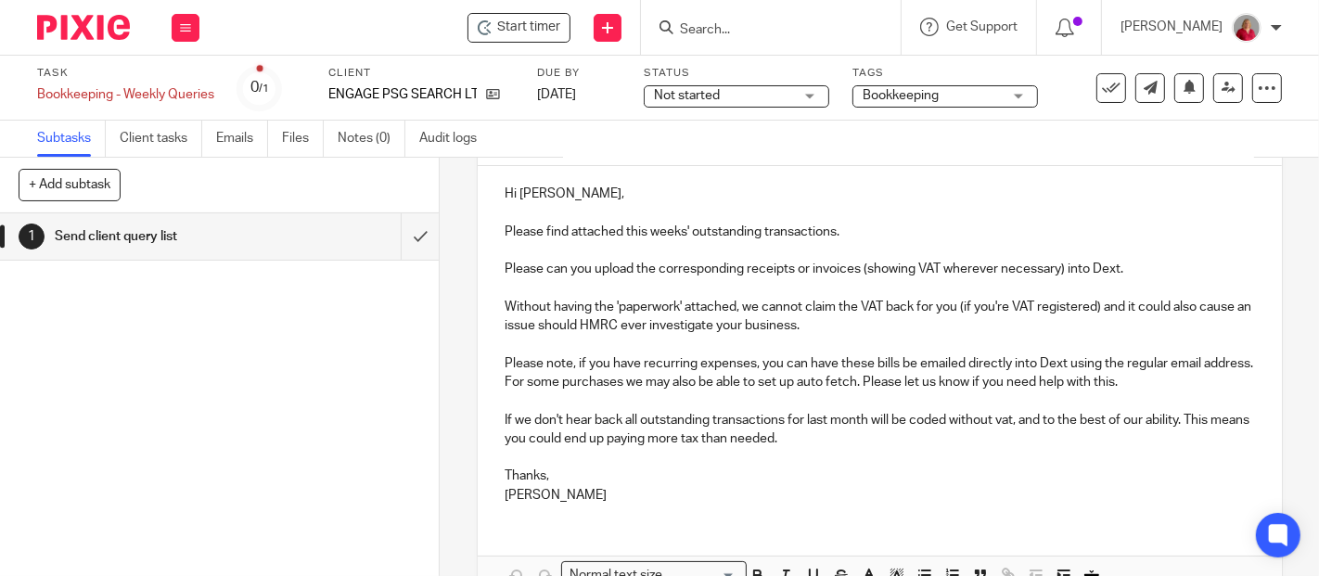
drag, startPoint x: 497, startPoint y: 391, endPoint x: 751, endPoint y: 450, distance: 261.0
click at [814, 456] on div "Hi Faye, Please find attached this weeks' outstanding transactions. Please can …" at bounding box center [880, 342] width 804 height 353
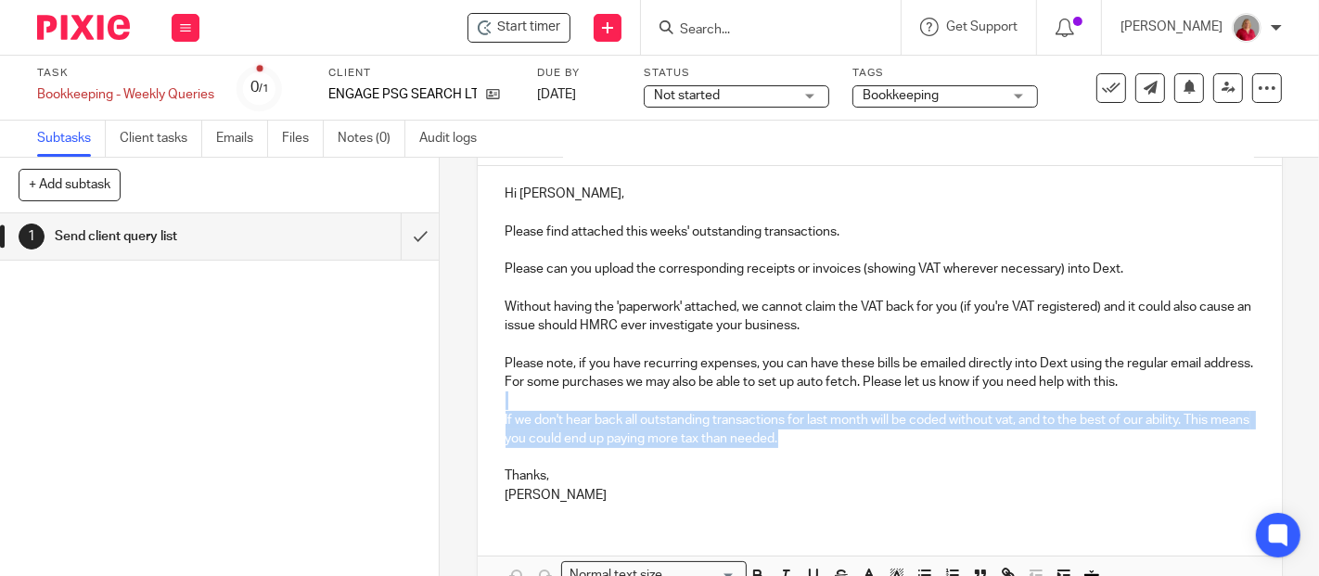
drag, startPoint x: 499, startPoint y: 404, endPoint x: 851, endPoint y: 443, distance: 353.8
click at [851, 443] on div "Hi Faye, Please find attached this weeks' outstanding transactions. Please can …" at bounding box center [880, 342] width 804 height 353
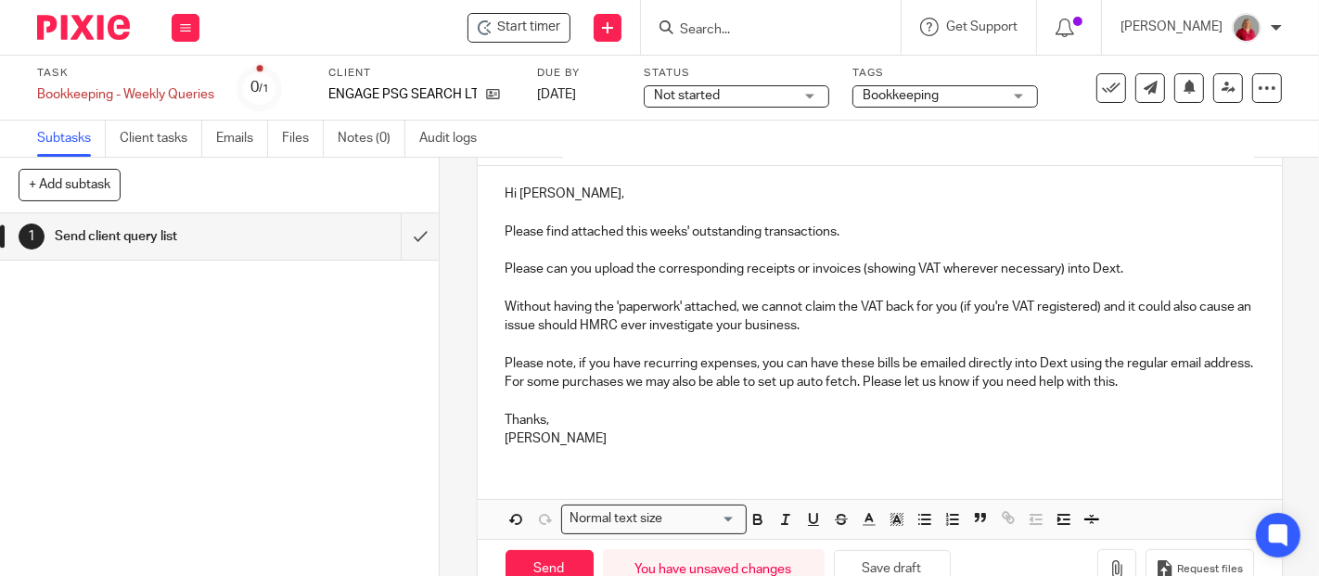
scroll to position [254, 0]
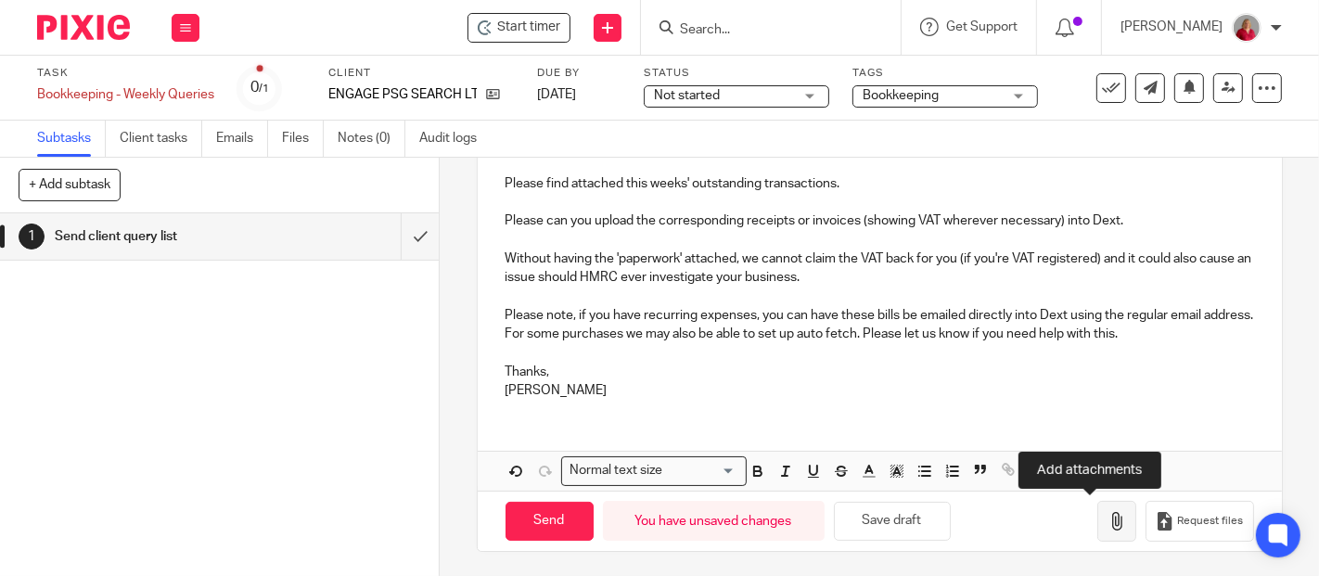
click at [1108, 514] on icon "button" at bounding box center [1117, 521] width 19 height 19
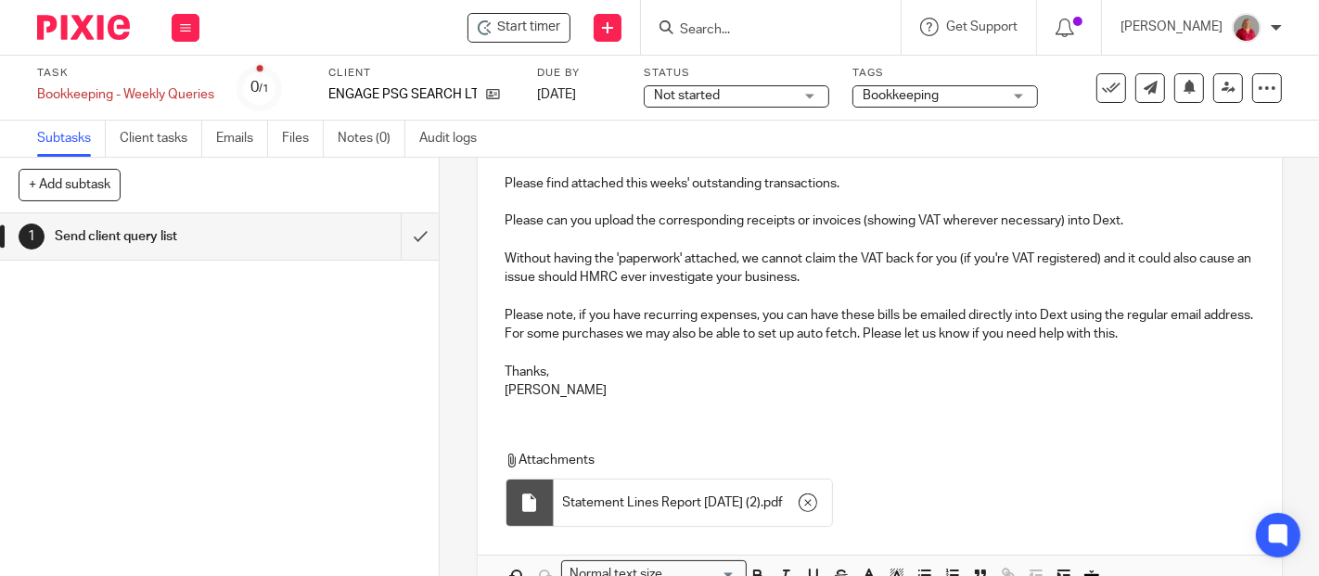
scroll to position [357, 0]
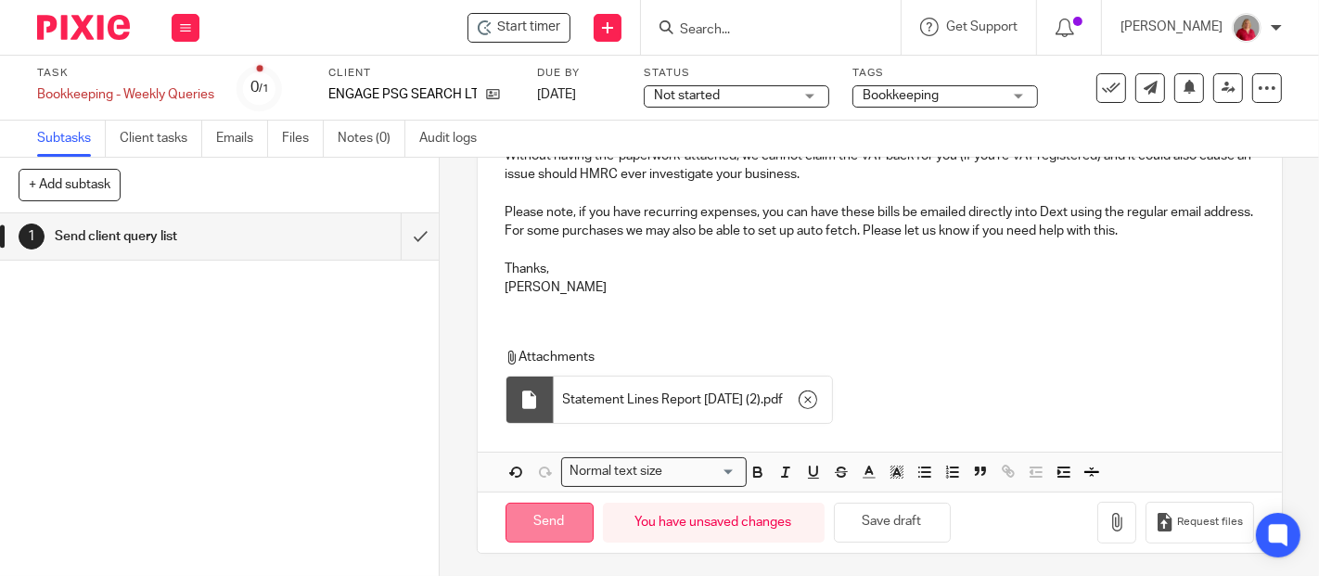
click at [564, 512] on input "Send" at bounding box center [550, 523] width 88 height 40
type input "Sent"
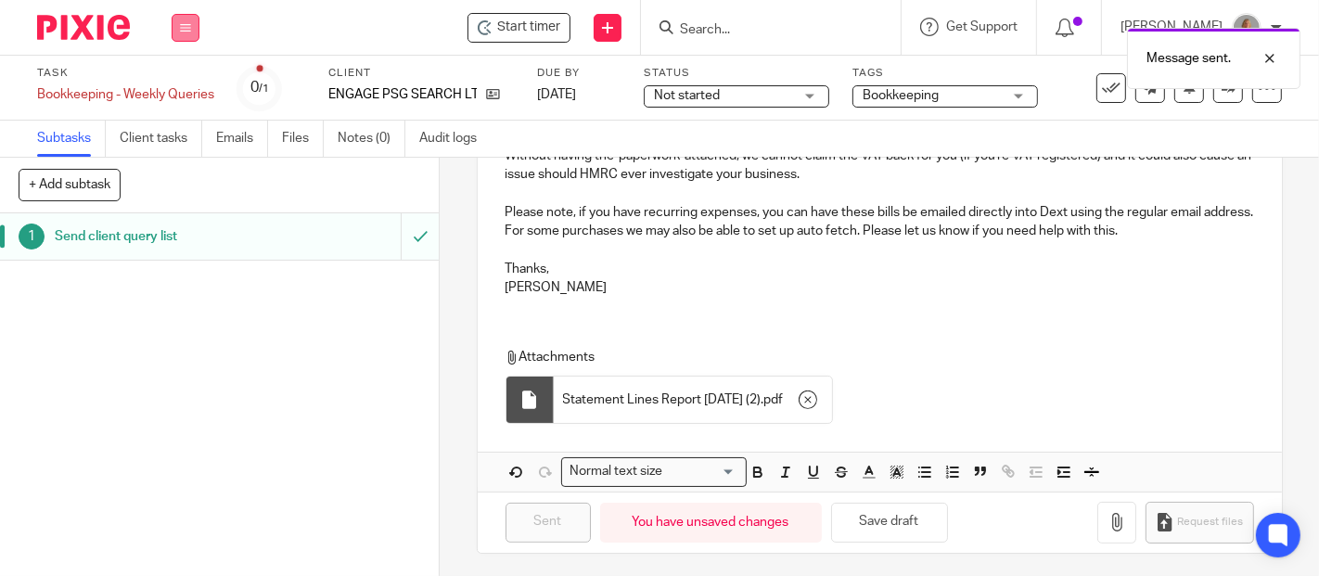
click at [190, 23] on icon at bounding box center [185, 27] width 11 height 11
click at [186, 85] on link "Work" at bounding box center [176, 86] width 32 height 13
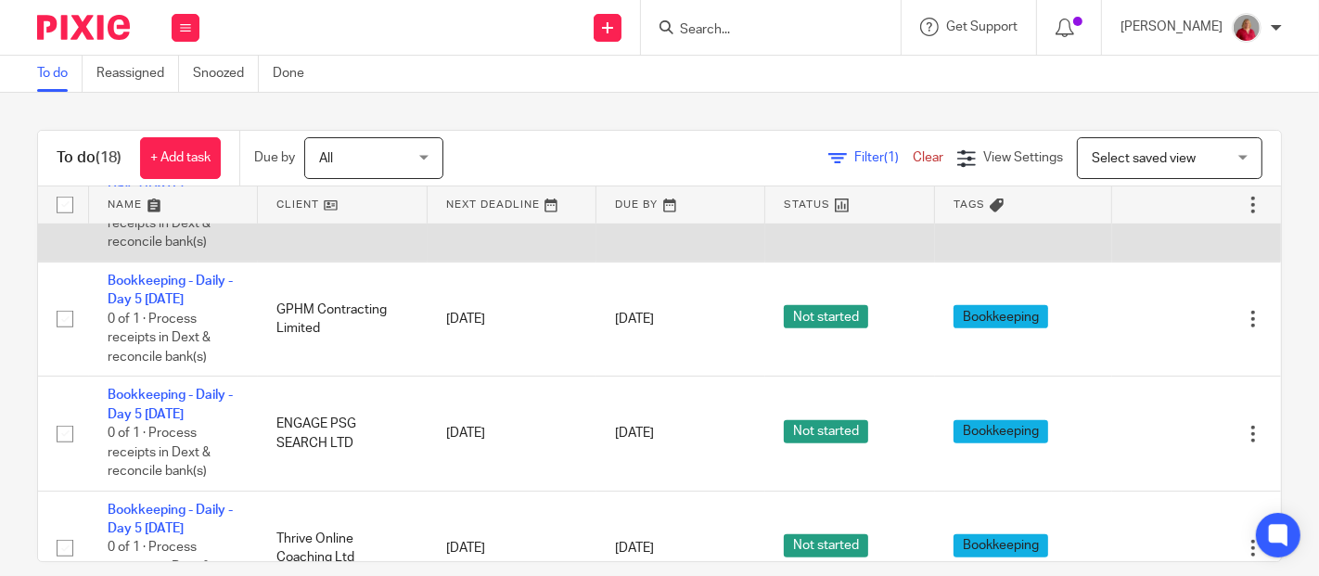
scroll to position [1134, 0]
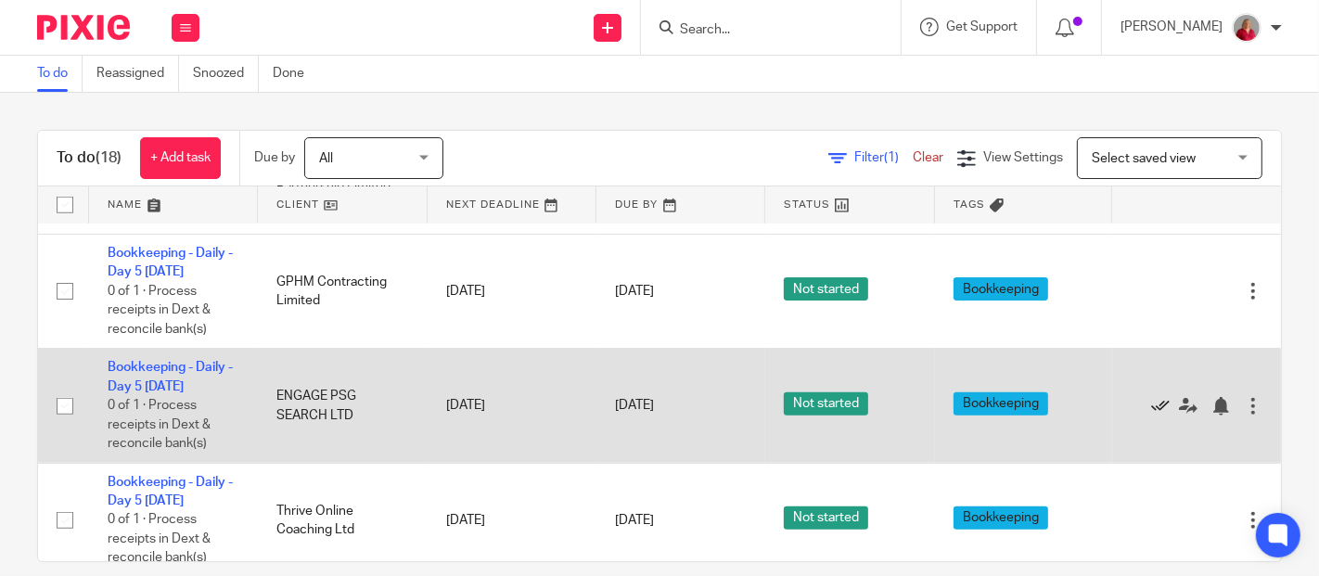
click at [1151, 405] on icon at bounding box center [1160, 406] width 19 height 19
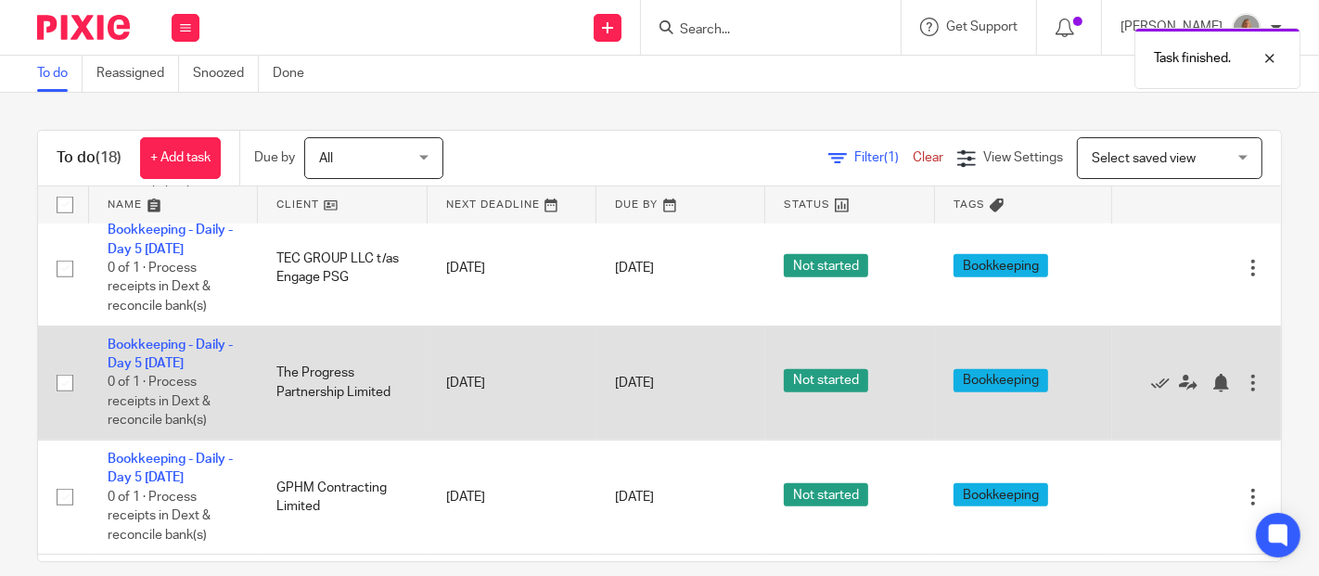
scroll to position [824, 0]
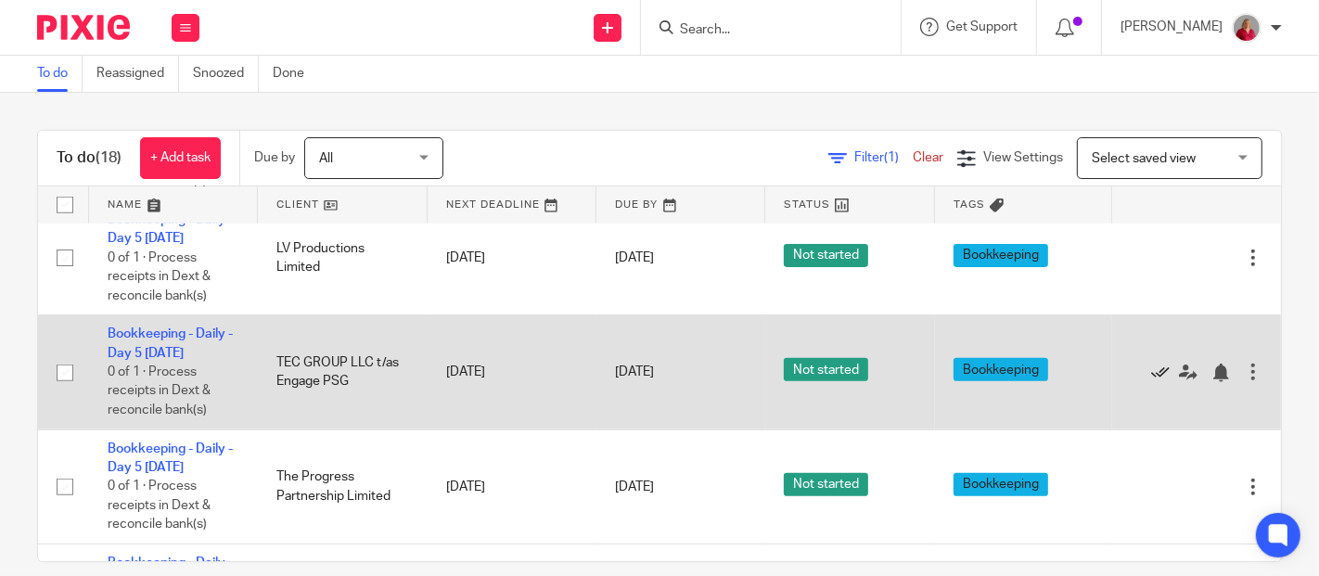
click at [1151, 367] on icon at bounding box center [1160, 373] width 19 height 19
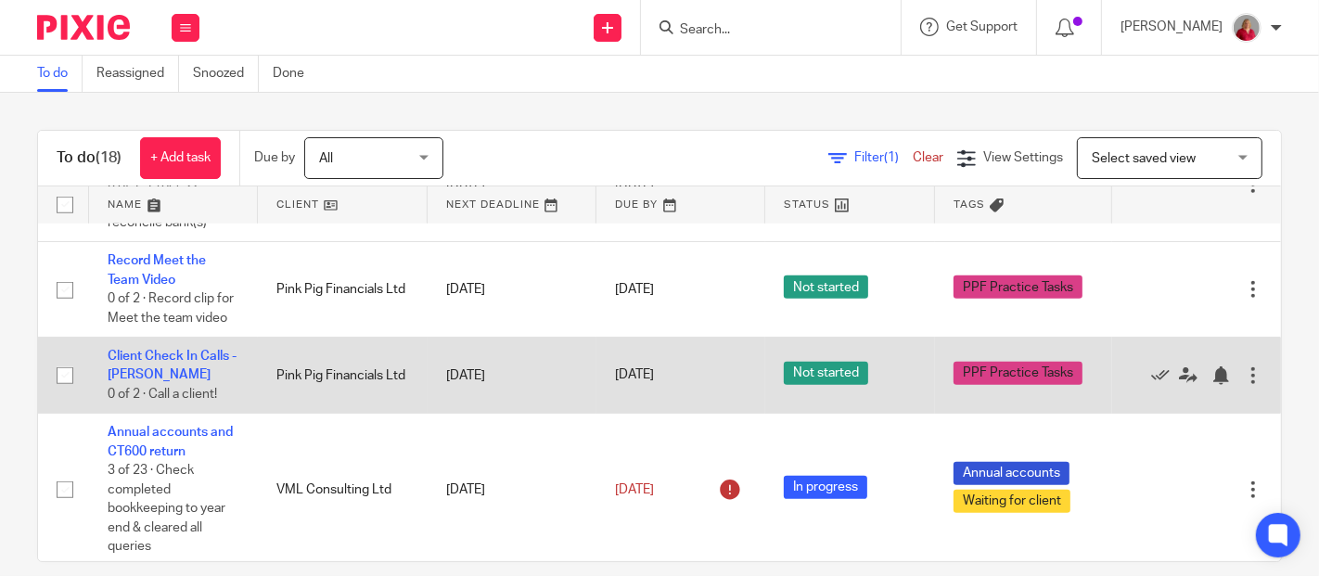
scroll to position [1210, 0]
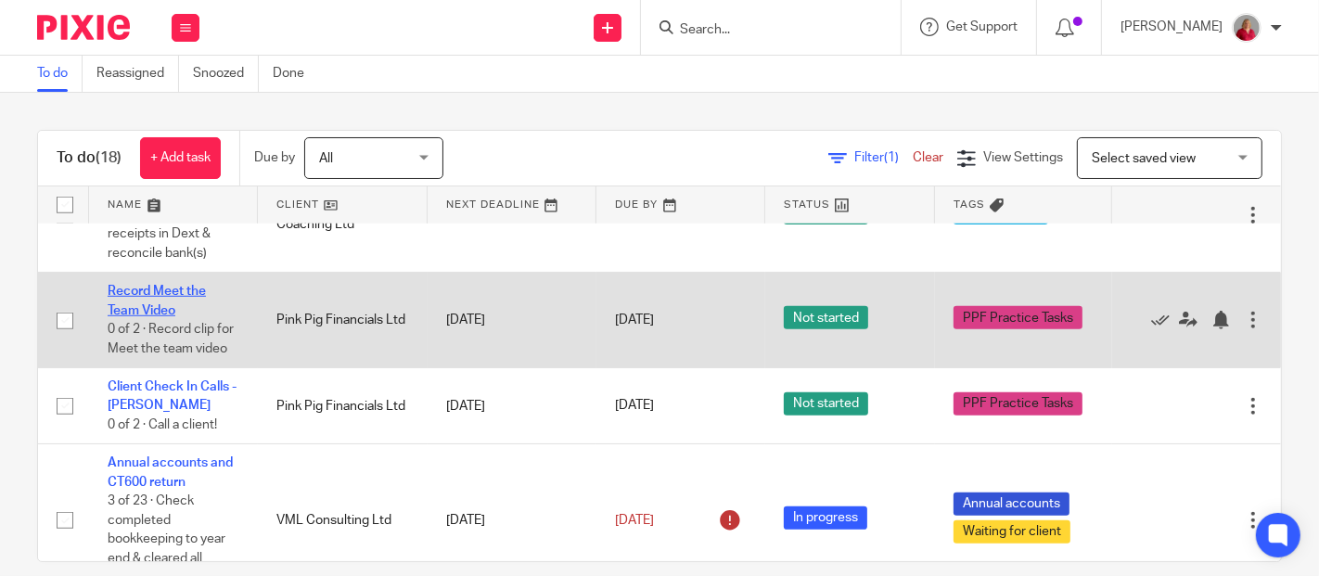
click at [146, 303] on link "Record Meet the Team Video" at bounding box center [157, 301] width 98 height 32
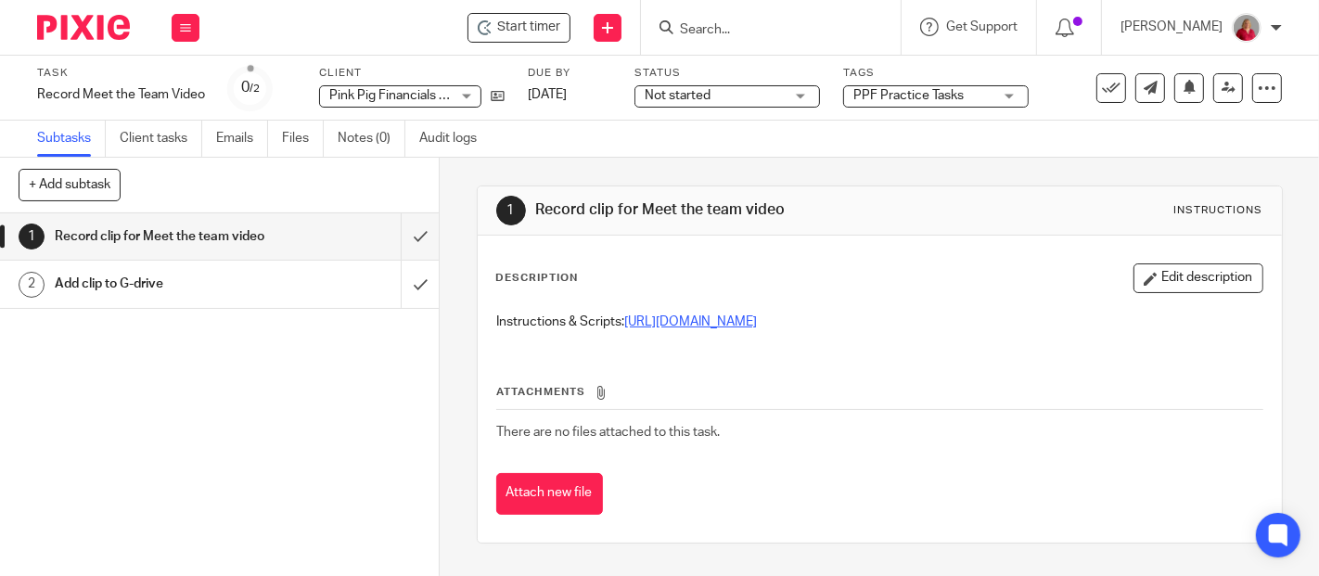
click at [758, 324] on link "[URL][DOMAIN_NAME]" at bounding box center [691, 321] width 133 height 13
click at [183, 31] on icon at bounding box center [185, 27] width 11 height 11
click at [185, 85] on link "Work" at bounding box center [176, 86] width 32 height 13
